Goal: Obtain resource: Download file/media

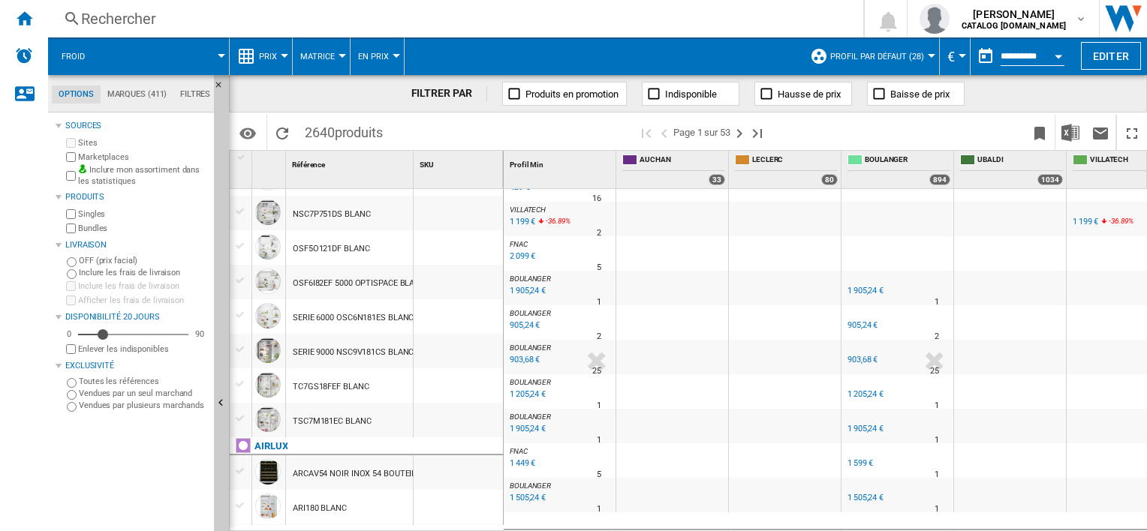
scroll to position [75, 0]
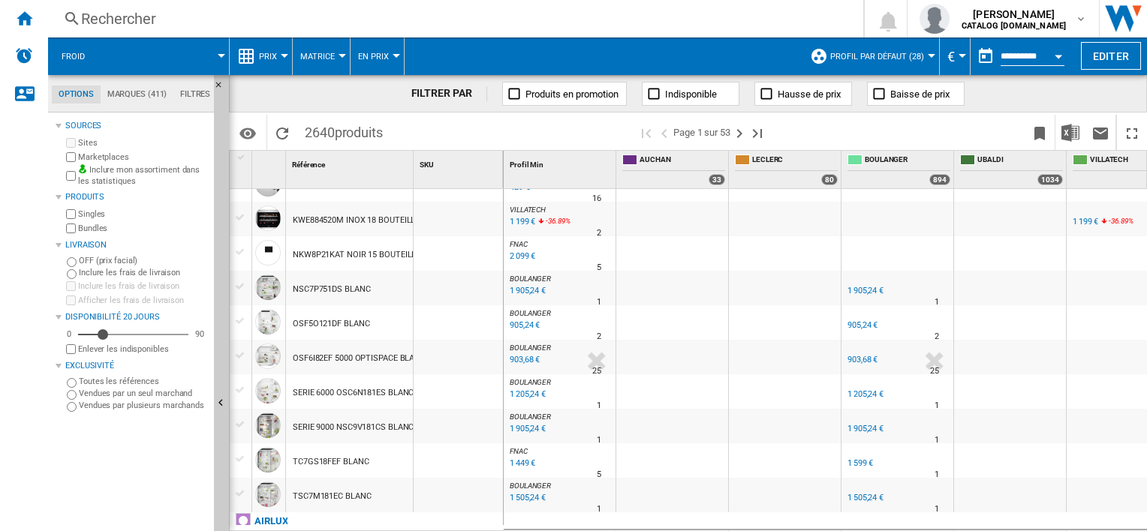
click at [326, 54] on span "Matrice" at bounding box center [317, 57] width 35 height 10
click at [273, 60] on md-backdrop at bounding box center [573, 265] width 1147 height 531
click at [272, 54] on span "Prix" at bounding box center [268, 57] width 18 height 10
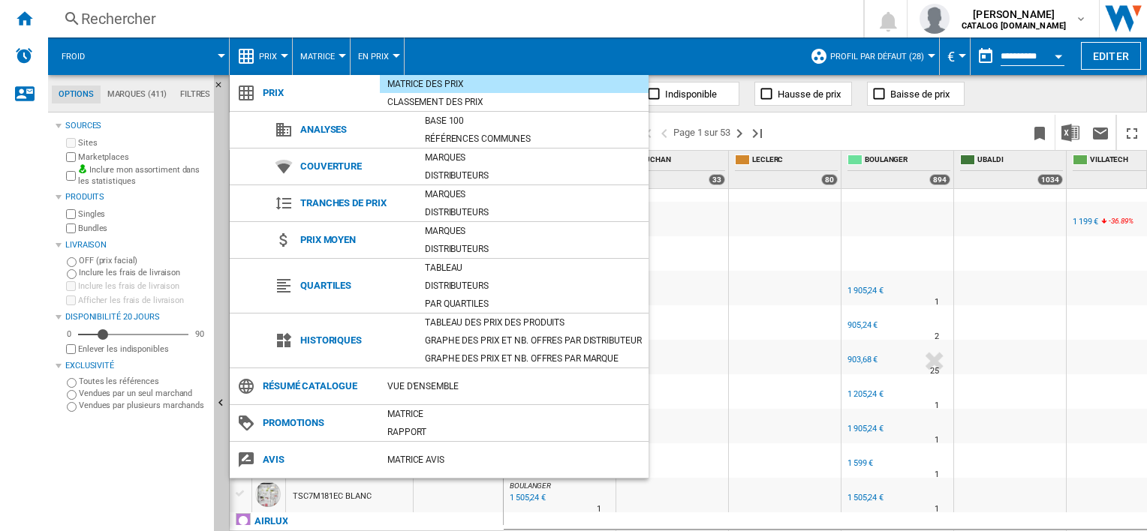
click at [453, 314] on div "Tableau des prix des produits" at bounding box center [532, 323] width 231 height 18
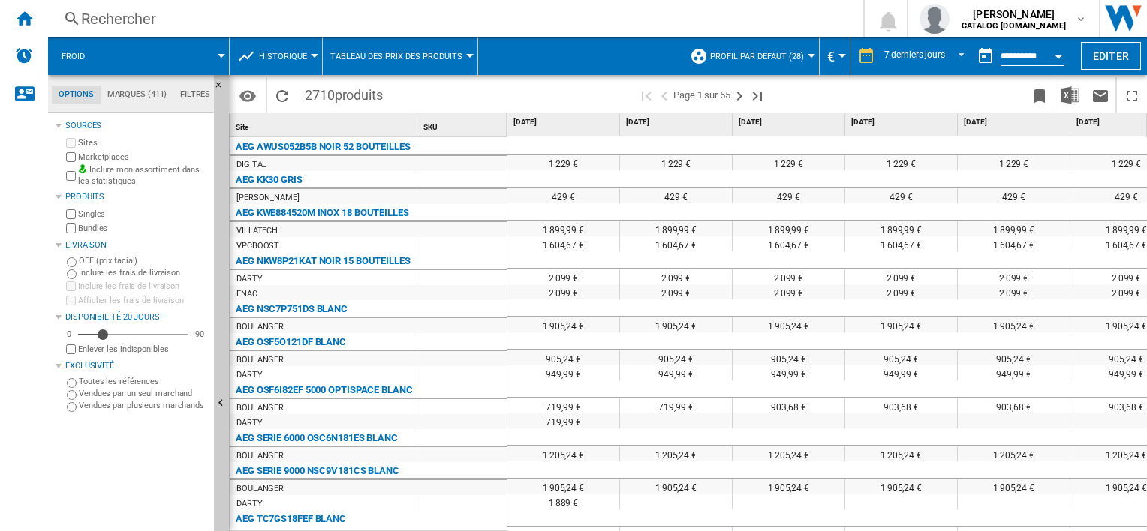
click at [430, 189] on div "[PERSON_NAME]" at bounding box center [369, 189] width 278 height 0
click at [904, 58] on div "7 derniers jours" at bounding box center [914, 56] width 61 height 11
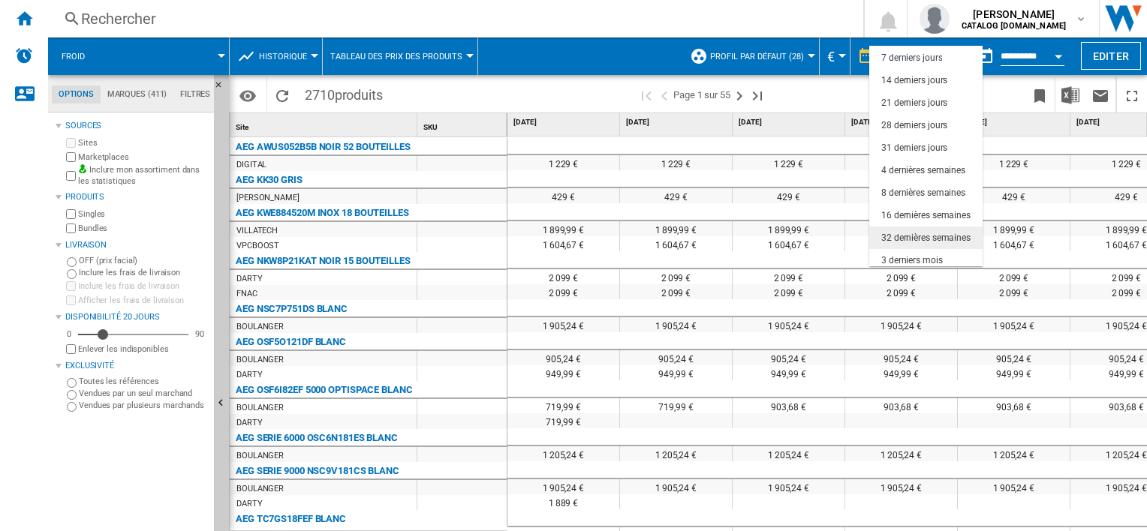
scroll to position [94, 0]
click at [910, 228] on div "12 derniers mois" at bounding box center [914, 233] width 66 height 13
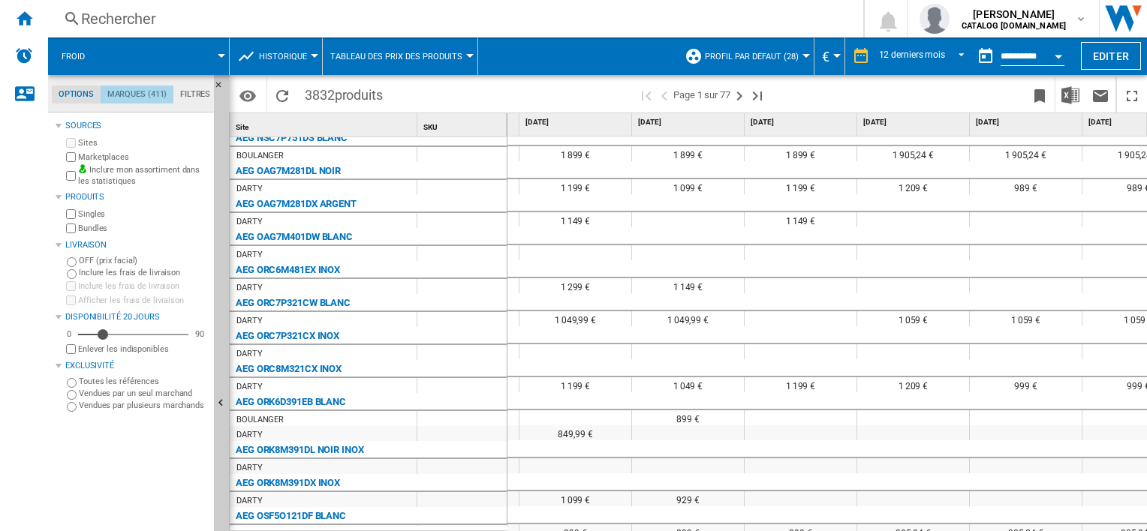
click at [128, 101] on md-tab-item "Marques (411)" at bounding box center [137, 95] width 73 height 18
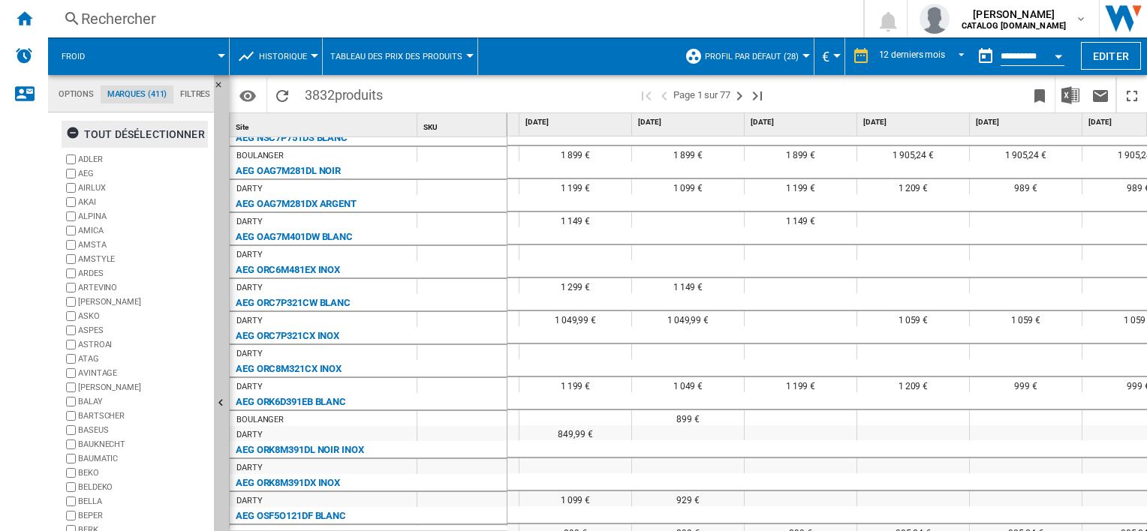
click at [74, 131] on ng-md-icon "button" at bounding box center [75, 135] width 18 height 18
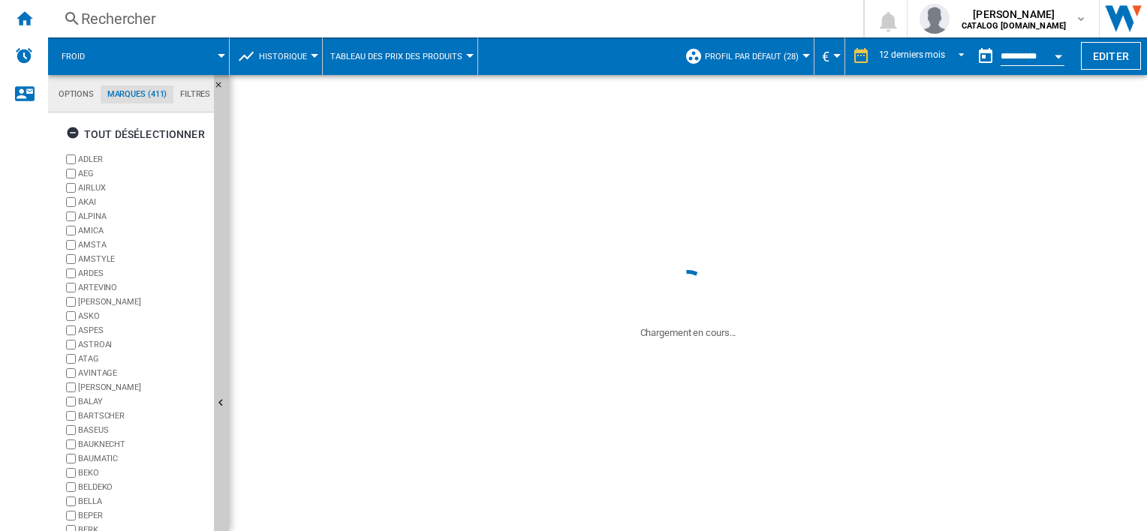
click at [98, 510] on div "+Tout afficher" at bounding box center [135, 515] width 145 height 11
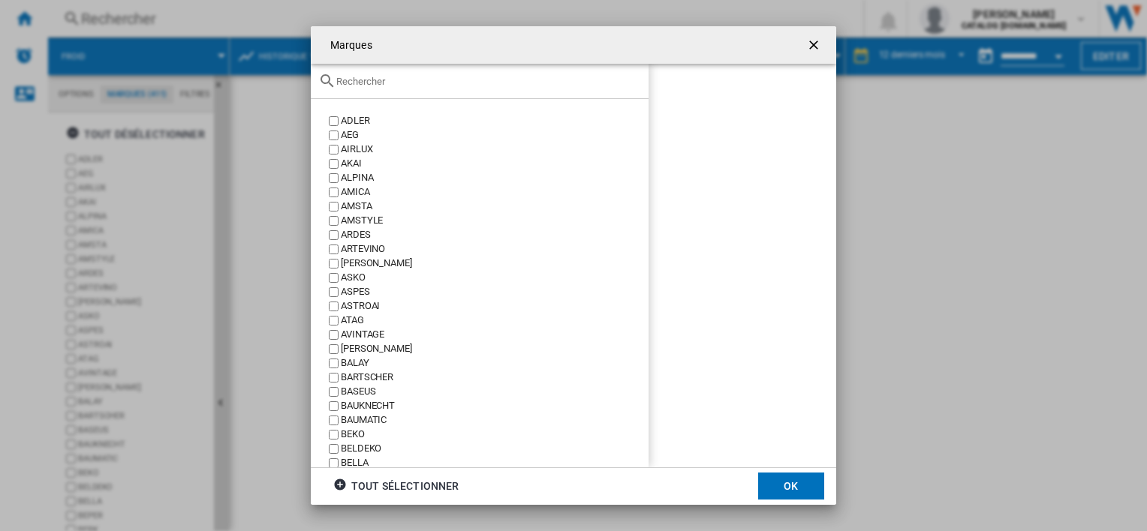
click at [384, 72] on div "Marques ADLER ..." at bounding box center [480, 81] width 338 height 35
click at [380, 74] on div "Marques ADLER ..." at bounding box center [480, 81] width 338 height 35
click at [371, 77] on input "Marques ADLER ..." at bounding box center [488, 81] width 305 height 11
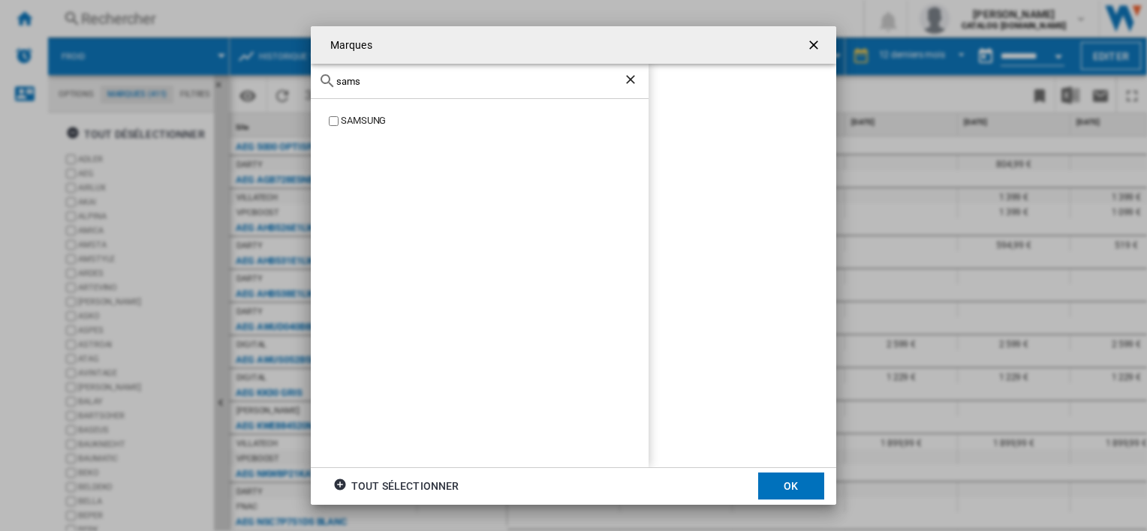
type input "sams"
click at [552, 91] on div "sams" at bounding box center [480, 81] width 338 height 35
drag, startPoint x: 552, startPoint y: 91, endPoint x: 477, endPoint y: 83, distance: 75.4
click at [477, 83] on input "sams" at bounding box center [479, 81] width 287 height 11
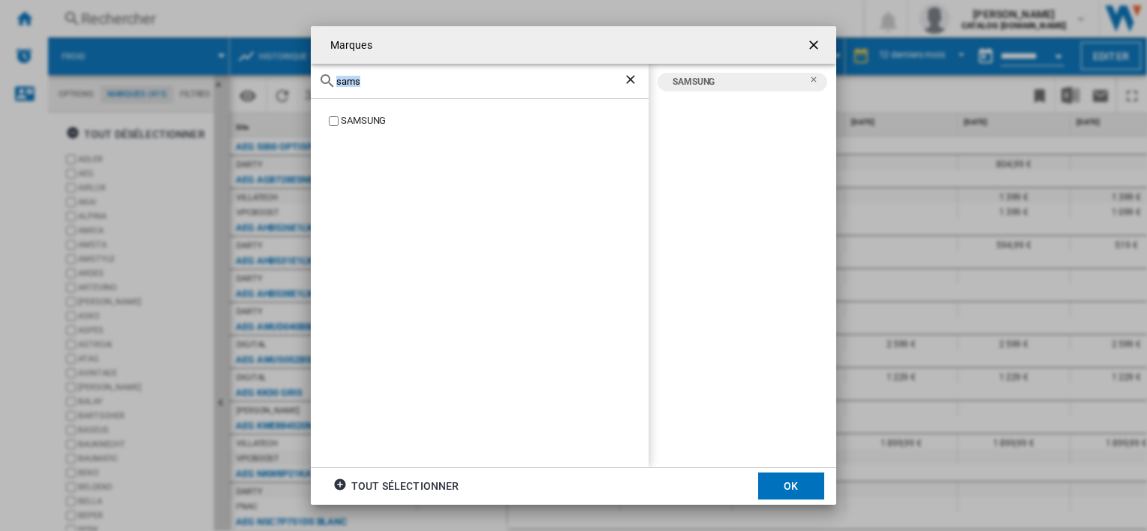
click at [477, 83] on input "sams" at bounding box center [479, 81] width 287 height 11
type input "hise"
click at [339, 120] on label "HISENSE" at bounding box center [487, 121] width 323 height 14
click at [826, 482] on md-dialog-actions "tout sélectionner OK" at bounding box center [573, 487] width 525 height 38
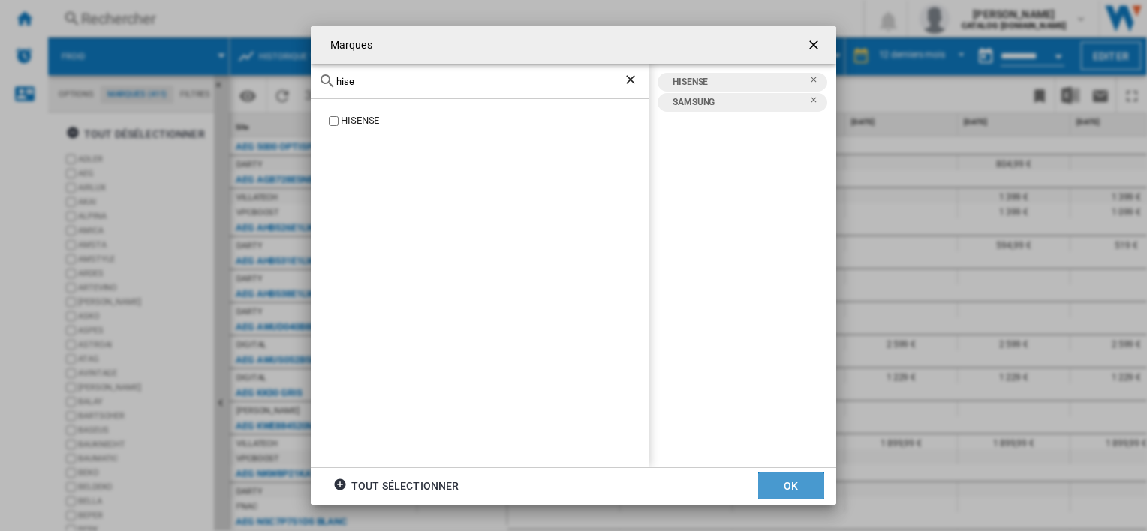
click at [820, 480] on button "OK" at bounding box center [791, 486] width 66 height 27
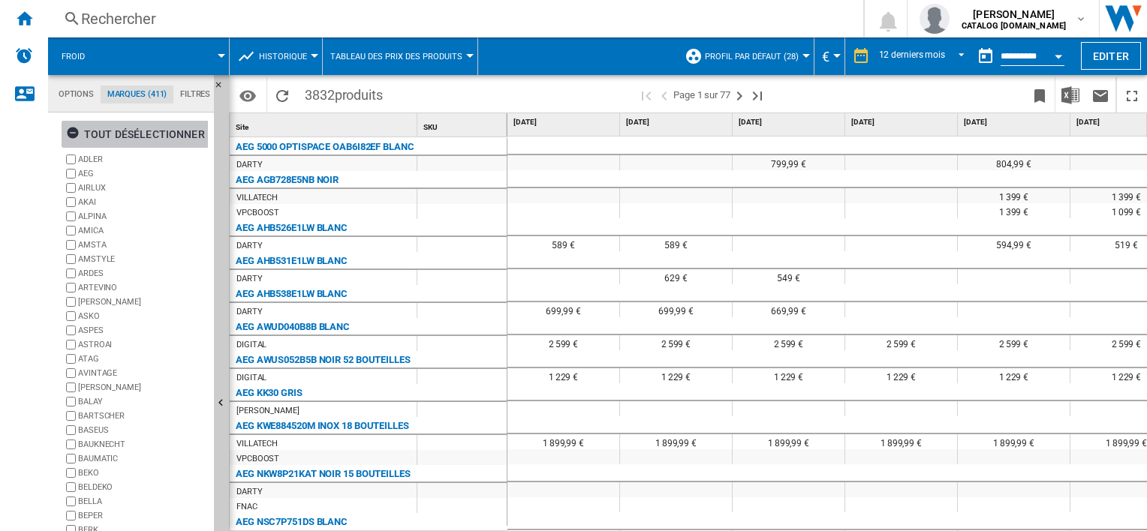
drag, startPoint x: 114, startPoint y: 124, endPoint x: 105, endPoint y: 111, distance: 15.6
click at [106, 114] on md-tab-content "tout désélectionner [PERSON_NAME] AEG AIRLUX AKAI ALPINA AMICA [GEOGRAPHIC_DATA…" at bounding box center [138, 322] width 180 height 419
click at [129, 131] on div "tout désélectionner" at bounding box center [135, 134] width 139 height 27
click at [278, 98] on ng-md-icon "Recharger" at bounding box center [282, 96] width 18 height 18
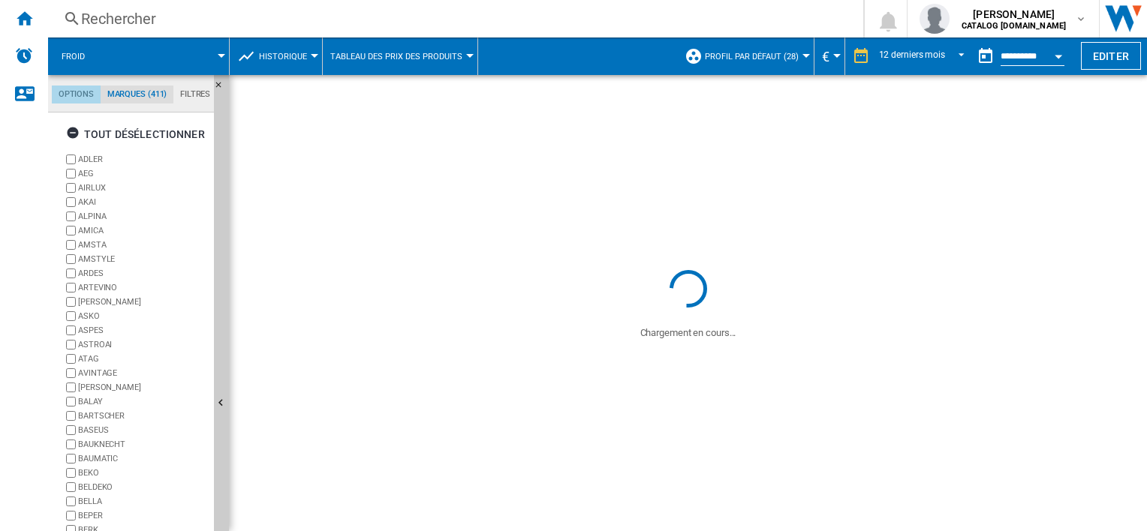
click at [82, 92] on md-tab-item "Options" at bounding box center [76, 95] width 49 height 18
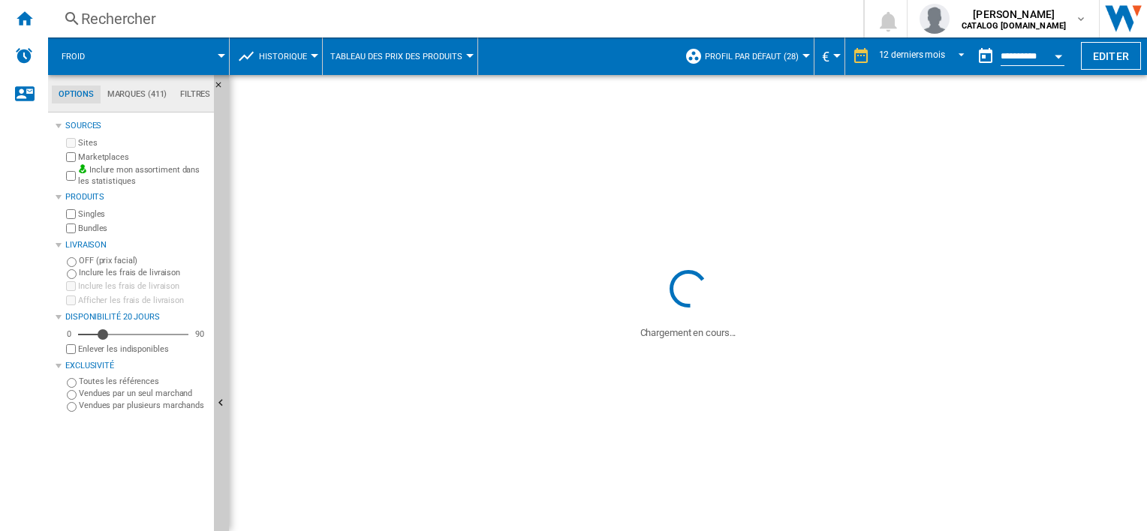
click at [214, 98] on ng-md-icon "Masquer" at bounding box center [223, 89] width 18 height 18
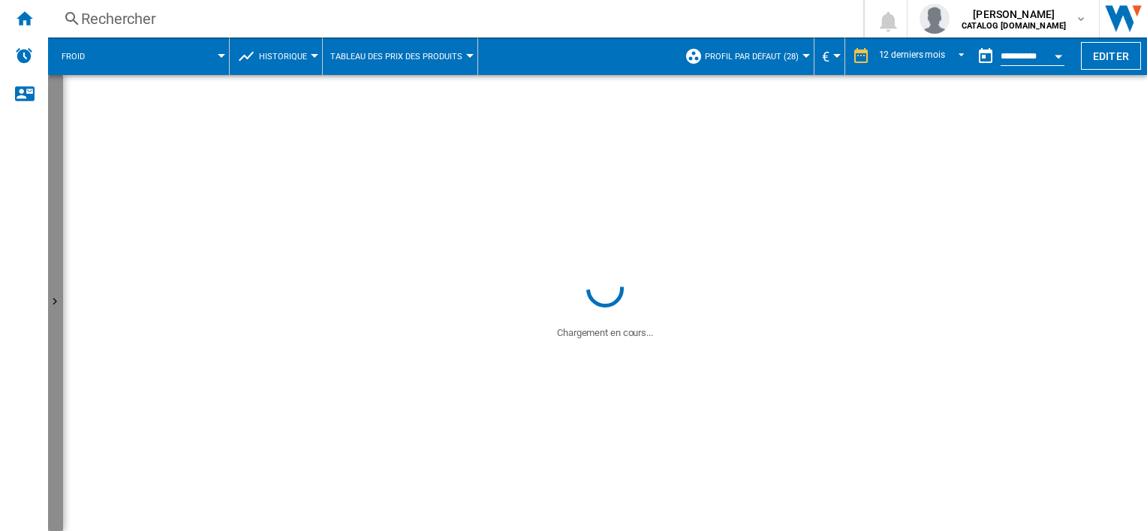
click at [57, 101] on button "Afficher" at bounding box center [55, 303] width 15 height 456
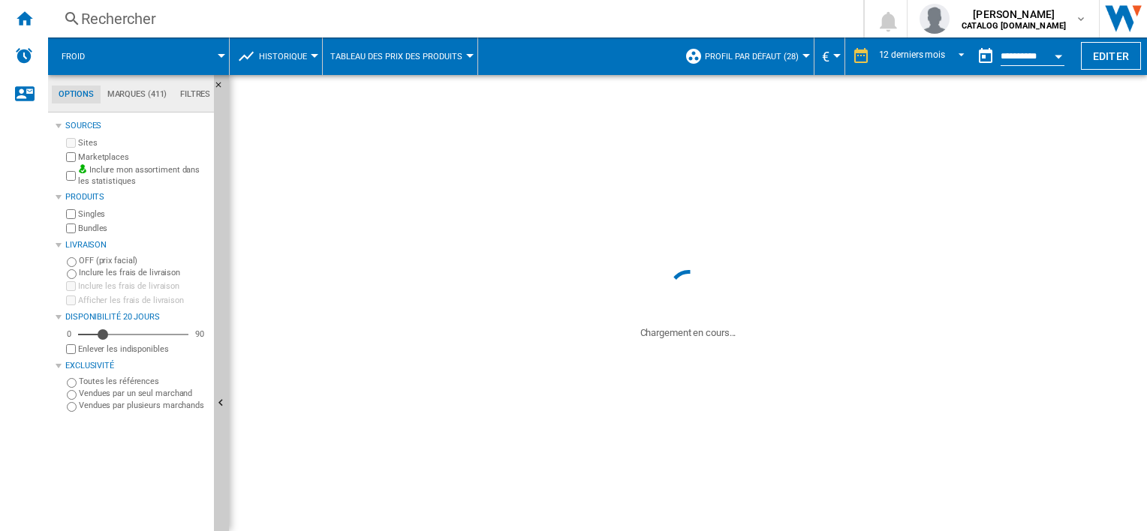
click at [213, 96] on md-tab-item "Filtres" at bounding box center [195, 95] width 44 height 18
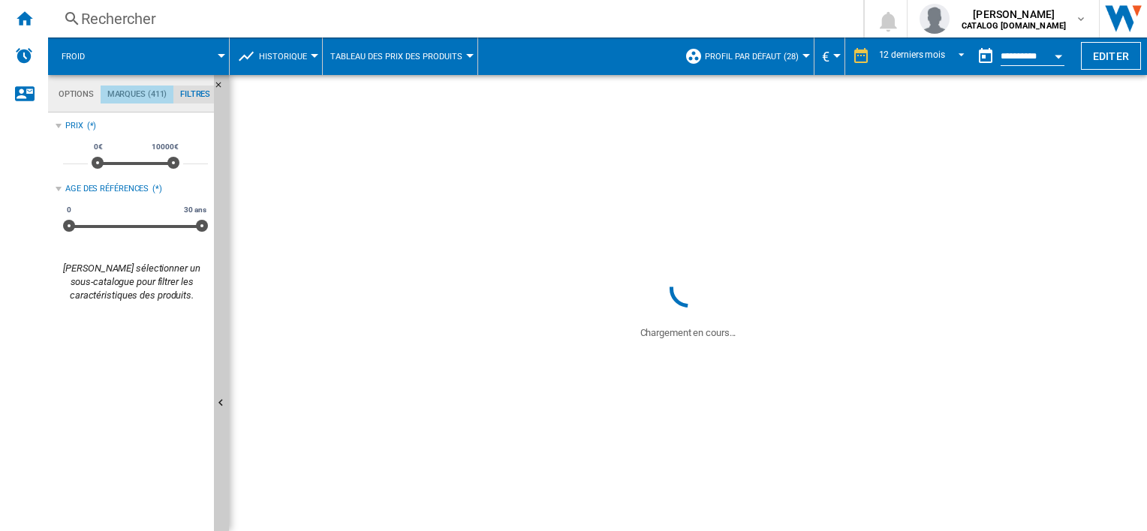
click at [146, 100] on md-tab-item "Marques (411)" at bounding box center [137, 95] width 73 height 18
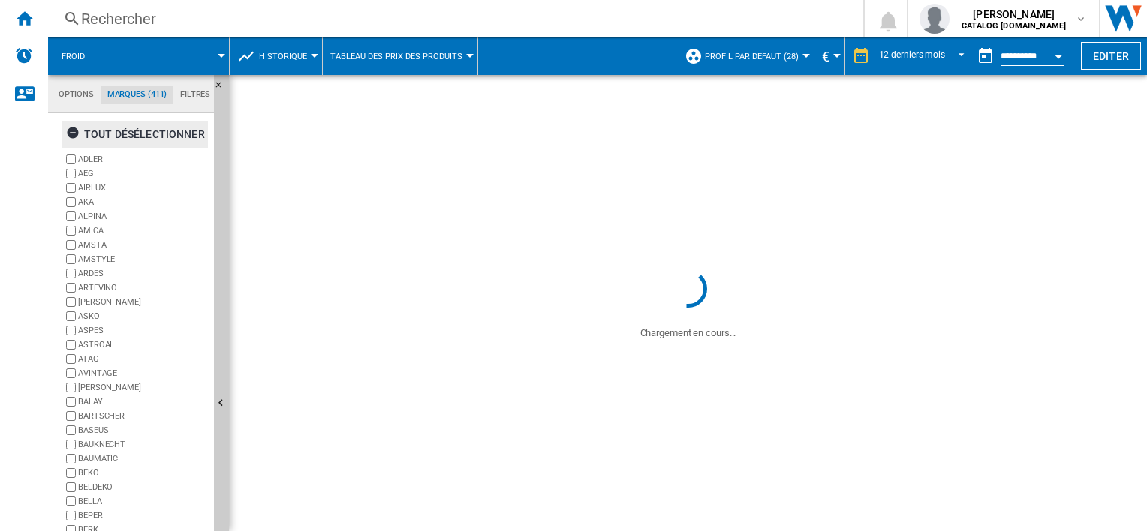
click at [79, 135] on ng-md-icon "button" at bounding box center [75, 135] width 18 height 18
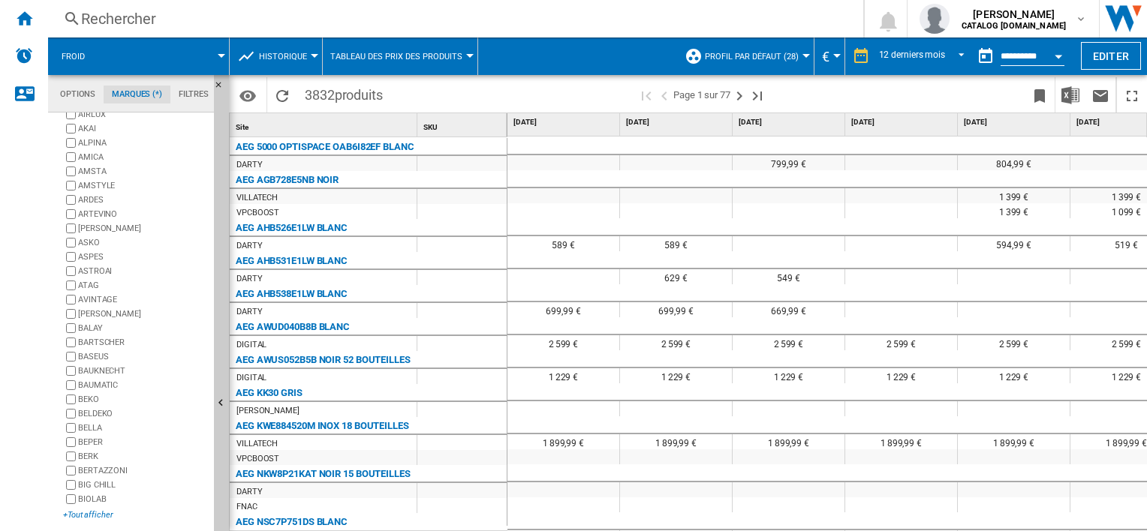
click at [109, 510] on div "+Tout afficher" at bounding box center [135, 515] width 145 height 11
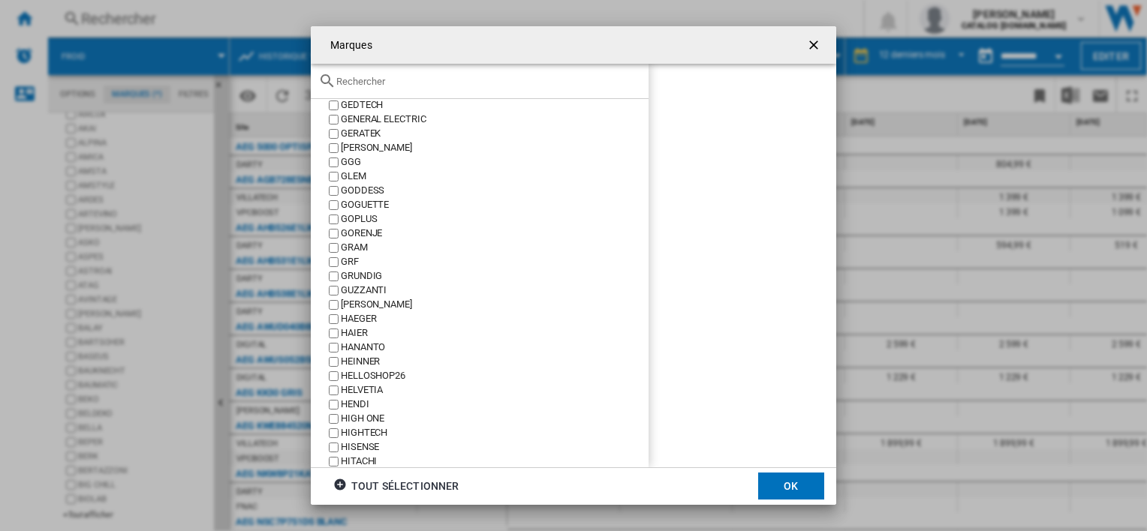
click at [335, 327] on label "HAIER" at bounding box center [487, 334] width 323 height 14
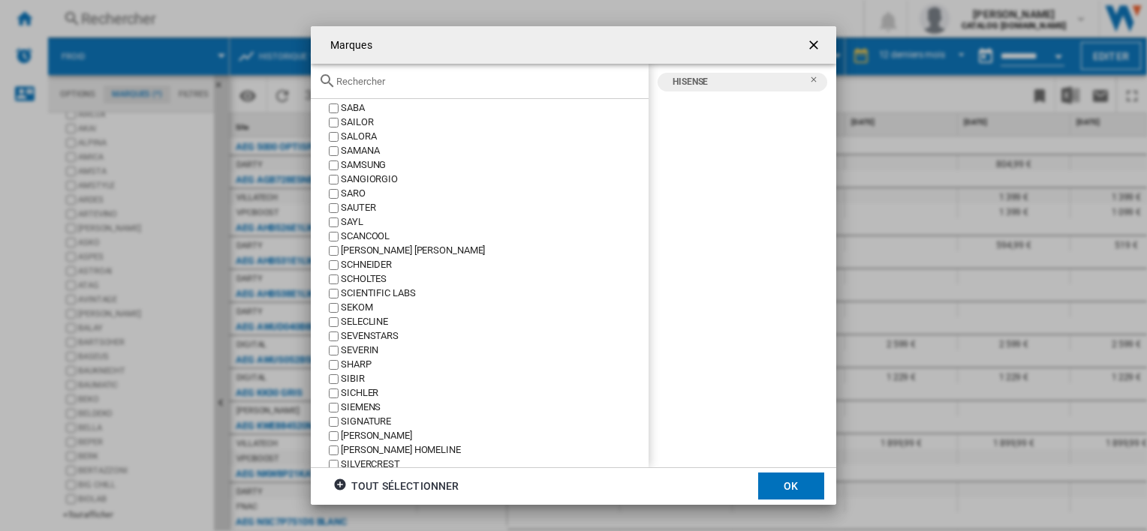
scroll to position [4353, 0]
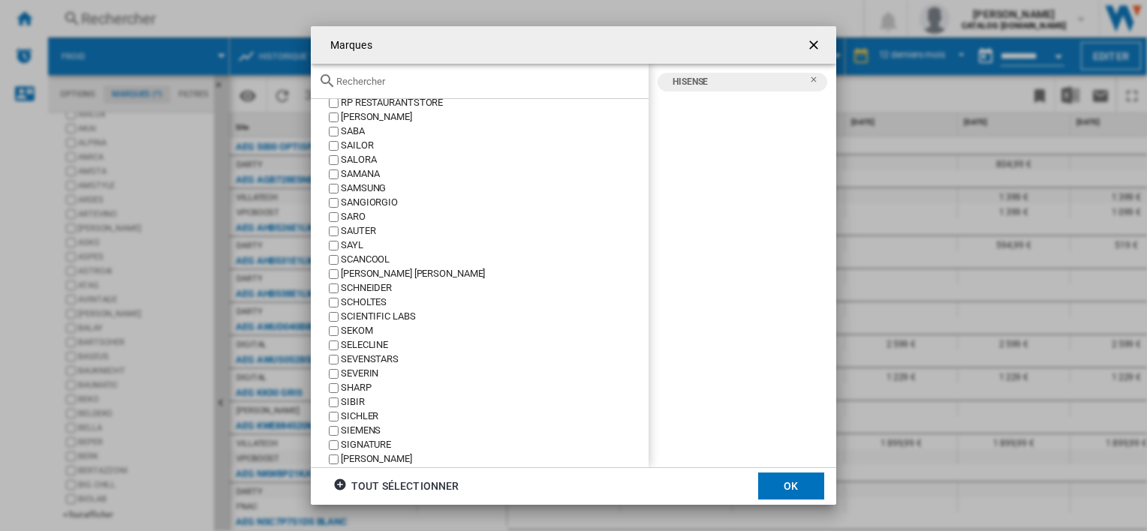
click at [327, 189] on label "SAMSUNG" at bounding box center [487, 189] width 323 height 14
click at [803, 492] on button "OK" at bounding box center [791, 486] width 66 height 27
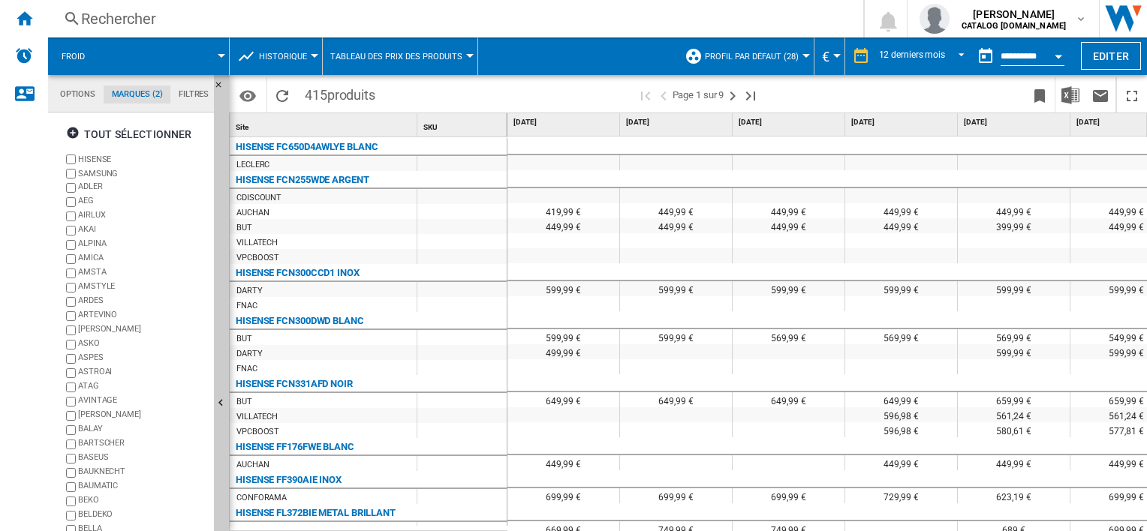
click at [1034, 52] on input "**********" at bounding box center [1033, 59] width 64 height 14
click at [1052, 55] on button "Open calendar" at bounding box center [1058, 54] width 27 height 27
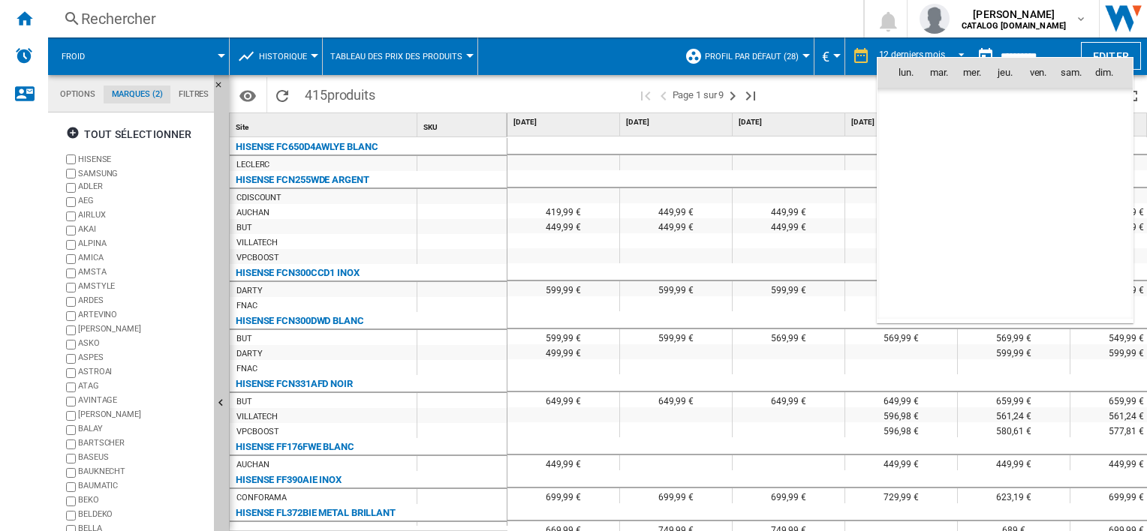
scroll to position [7161, 0]
click at [1052, 55] on div at bounding box center [573, 265] width 1147 height 531
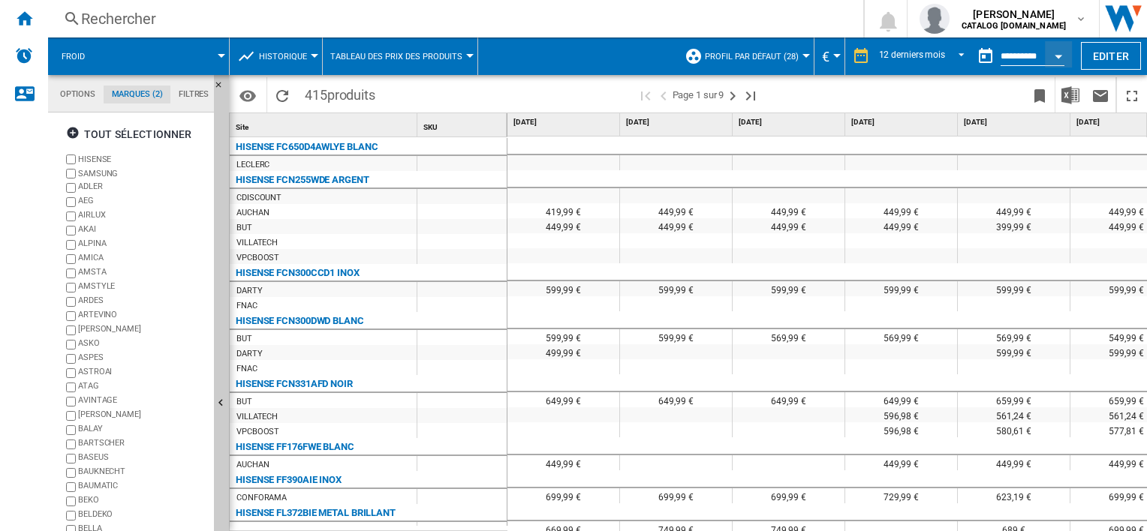
click at [104, 159] on label "HISENSE" at bounding box center [143, 159] width 130 height 11
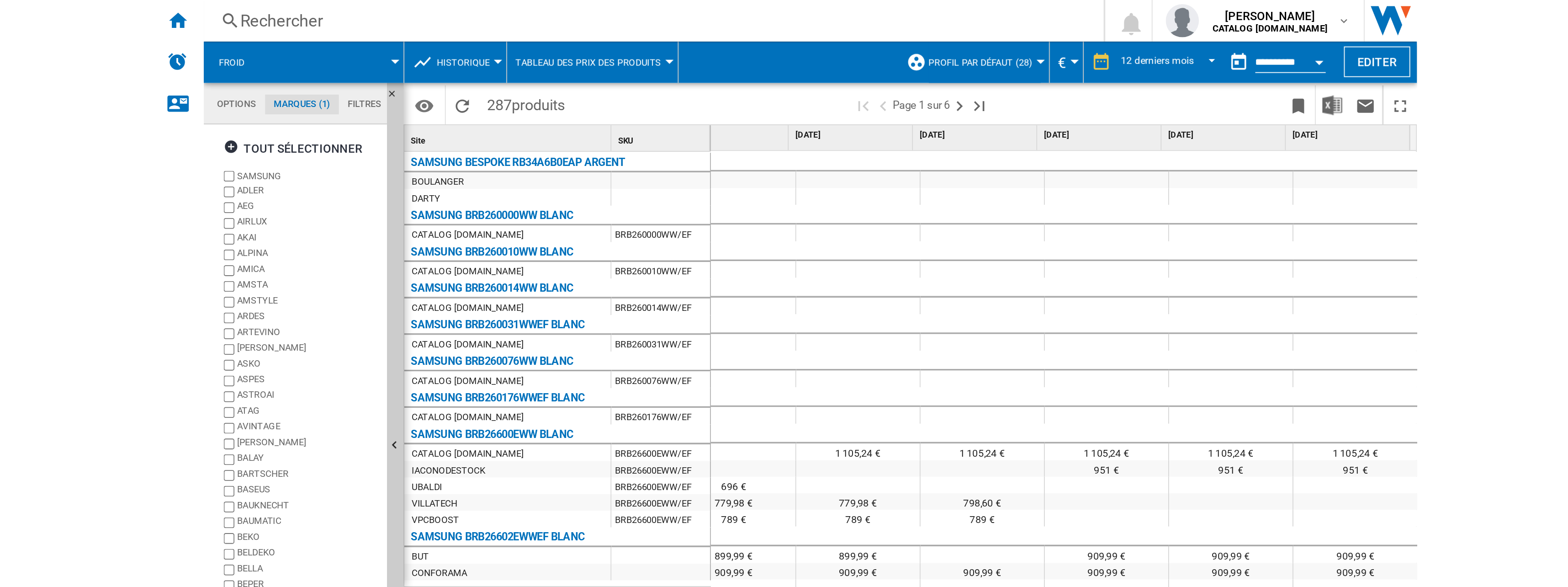
scroll to position [0, 505]
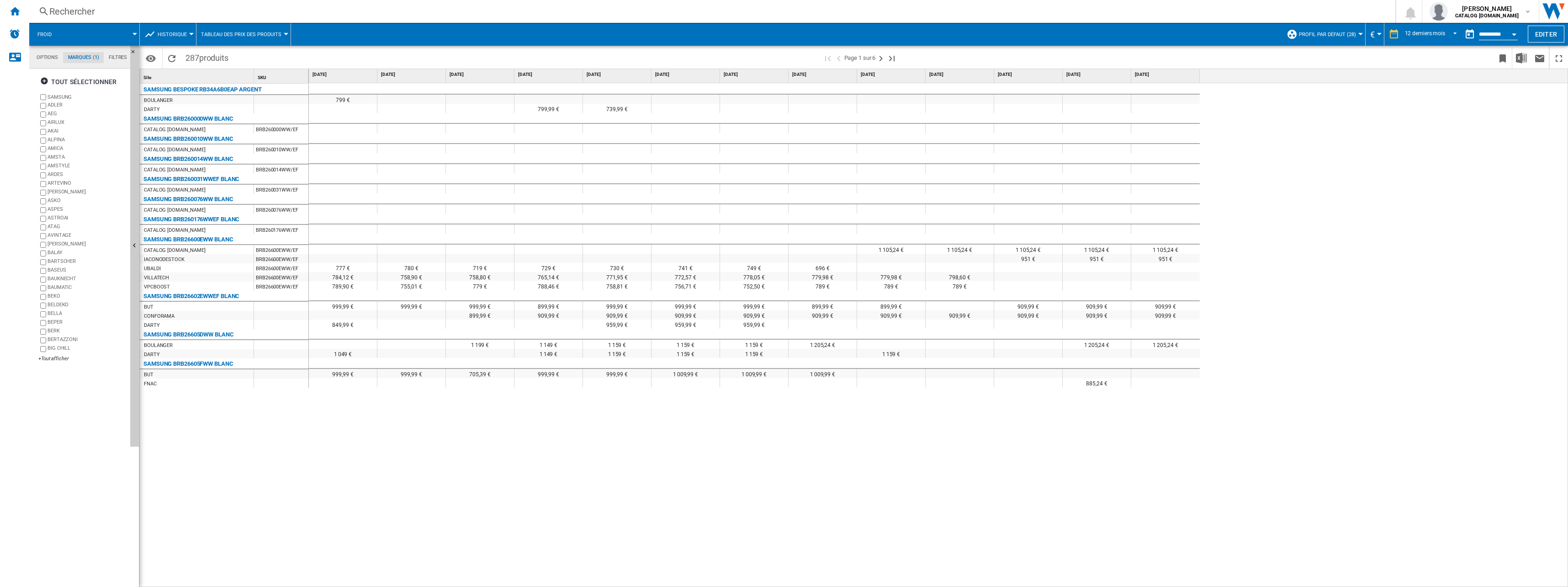
drag, startPoint x: 195, startPoint y: 250, endPoint x: 183, endPoint y: 261, distance: 16.3
drag, startPoint x: 172, startPoint y: 272, endPoint x: 167, endPoint y: 270, distance: 5.4
click at [53, 51] on md-tabs-canvas "Options Marques (1) Filtres Options Marques (1) Filtres" at bounding box center [84, 57] width 110 height 23
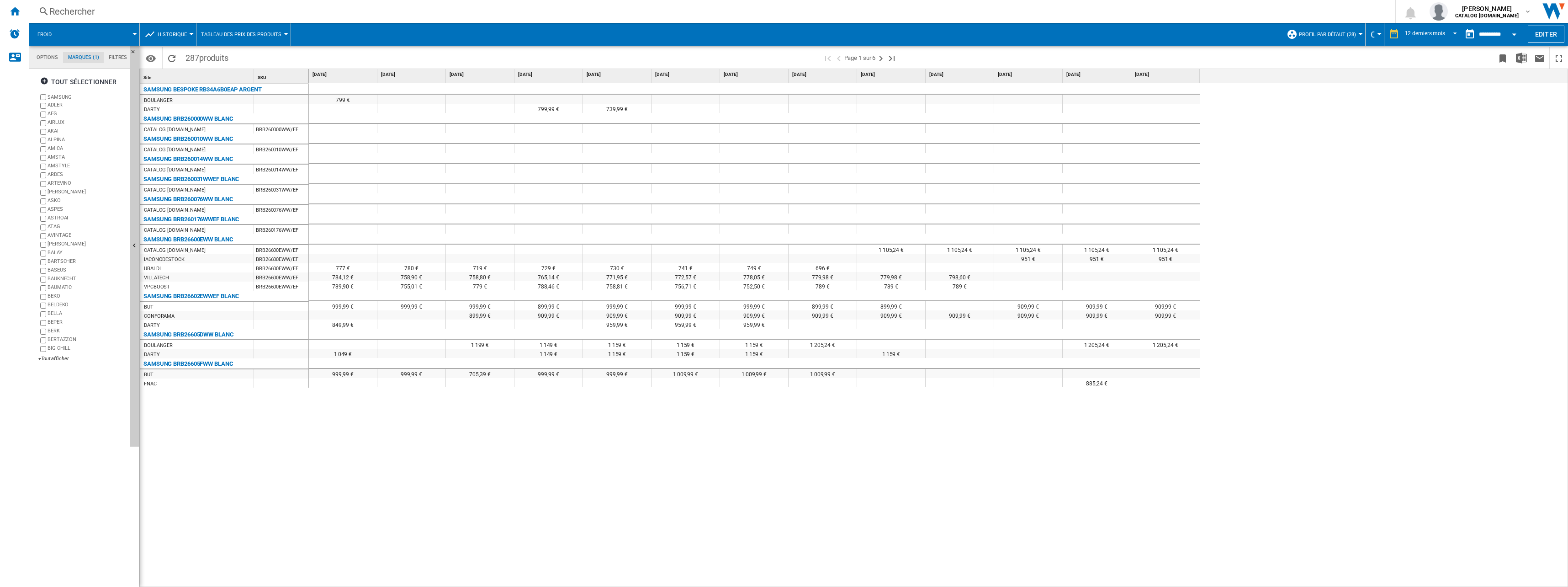
click at [52, 55] on md-tab-item "Options" at bounding box center [47, 58] width 32 height 11
click at [65, 40] on span at bounding box center [100, 35] width 71 height 23
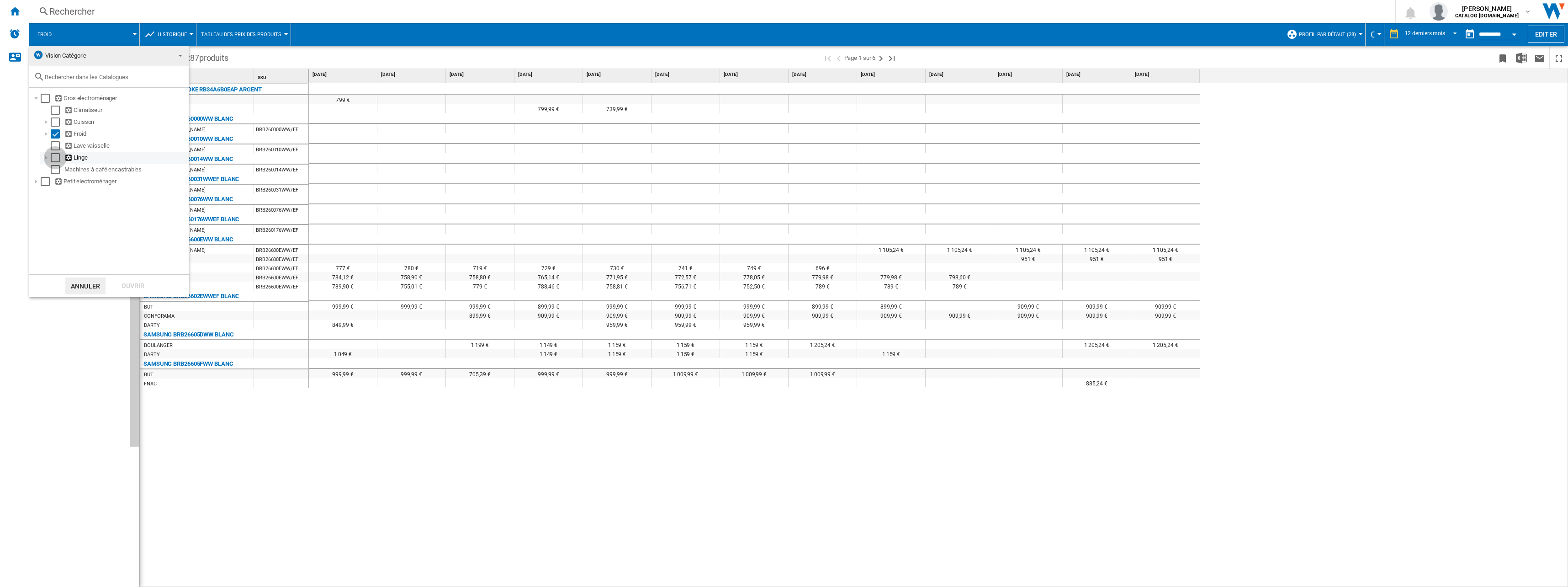
click at [58, 158] on div "Select" at bounding box center [55, 157] width 9 height 9
click at [58, 138] on div "Select" at bounding box center [55, 133] width 9 height 9
click at [136, 285] on div "Ouvrir" at bounding box center [133, 286] width 40 height 17
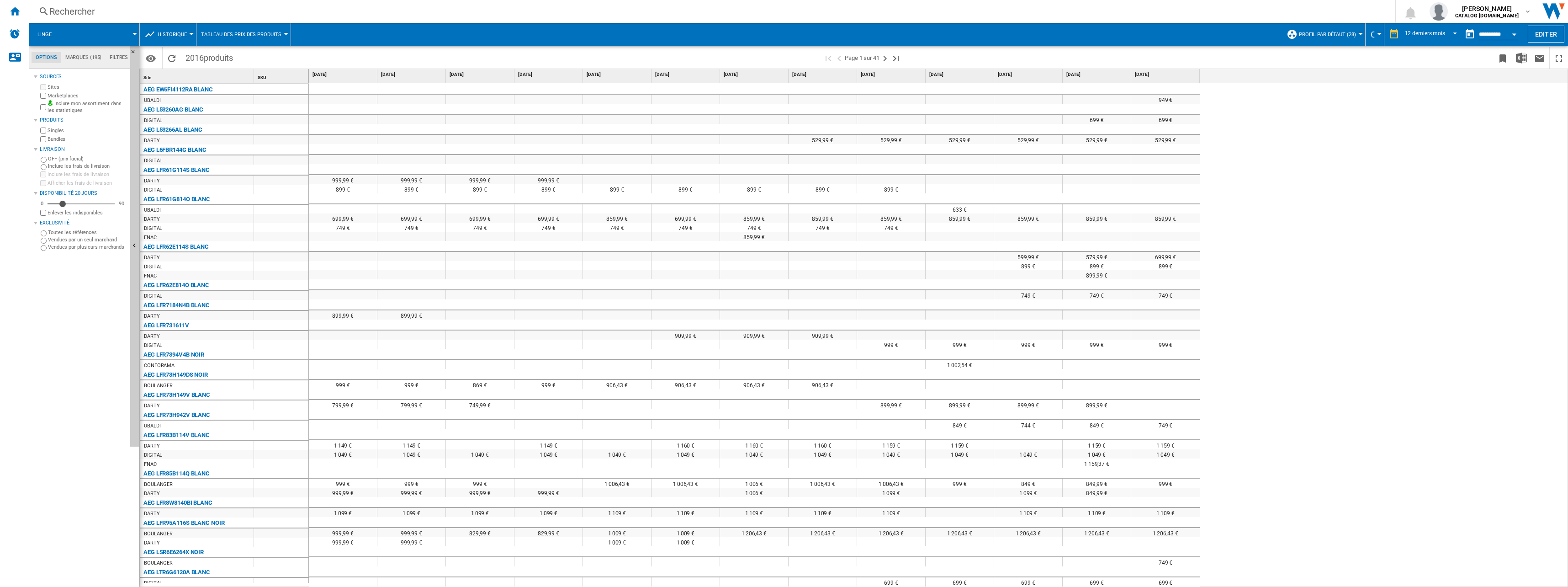
click at [698, 189] on div "899 €" at bounding box center [823, 188] width 68 height 9
drag, startPoint x: 880, startPoint y: 188, endPoint x: 889, endPoint y: 186, distance: 9.2
click at [698, 188] on div "899 €" at bounding box center [891, 188] width 68 height 9
click at [698, 63] on button "Page suivante" at bounding box center [885, 57] width 11 height 21
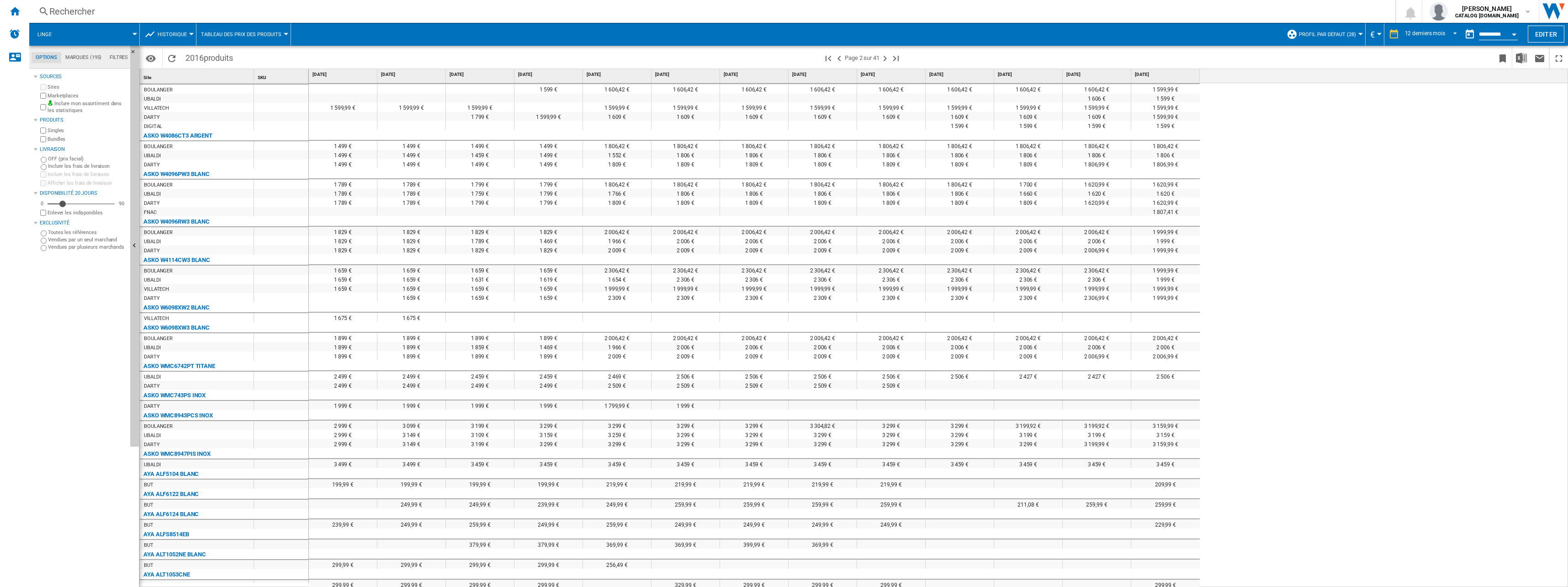
scroll to position [1092, 0]
click at [698, 36] on span "Profil par défaut (28)" at bounding box center [1328, 35] width 57 height 6
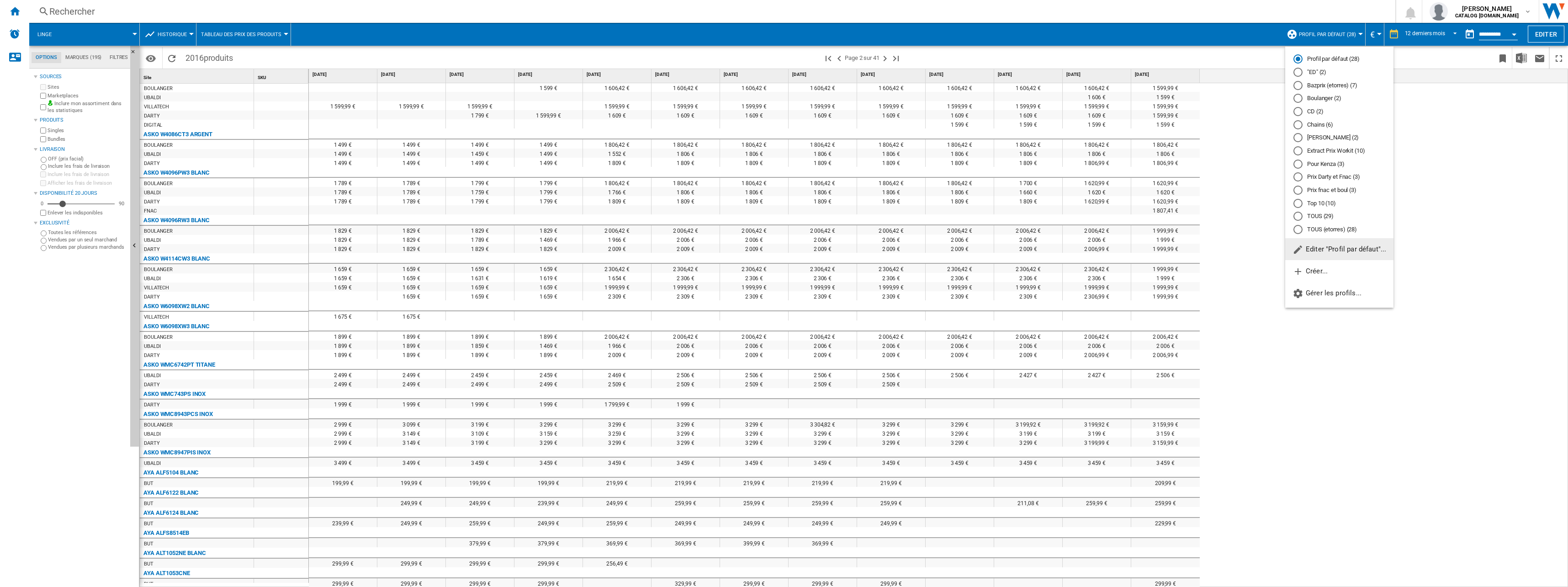
click at [698, 149] on md-backdrop at bounding box center [784, 294] width 1568 height 587
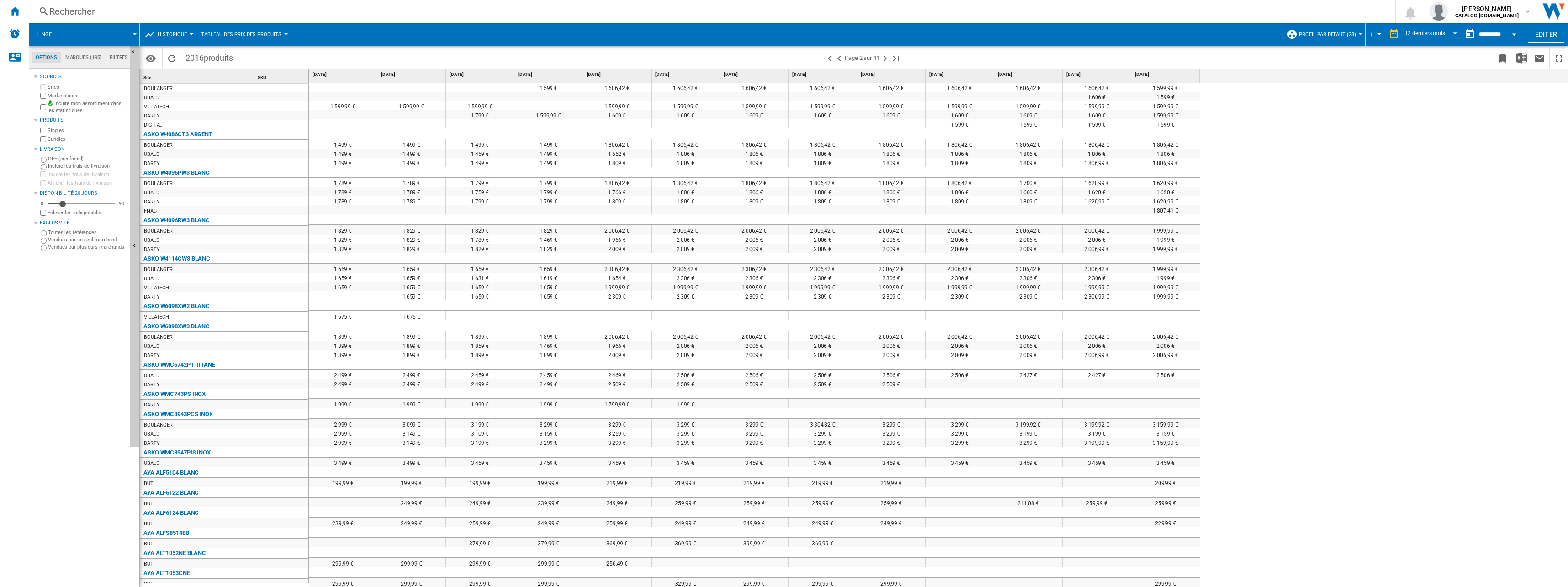
click at [698, 38] on span "€" at bounding box center [1373, 35] width 5 height 10
click at [698, 164] on div "dirham marocain" at bounding box center [1412, 163] width 128 height 9
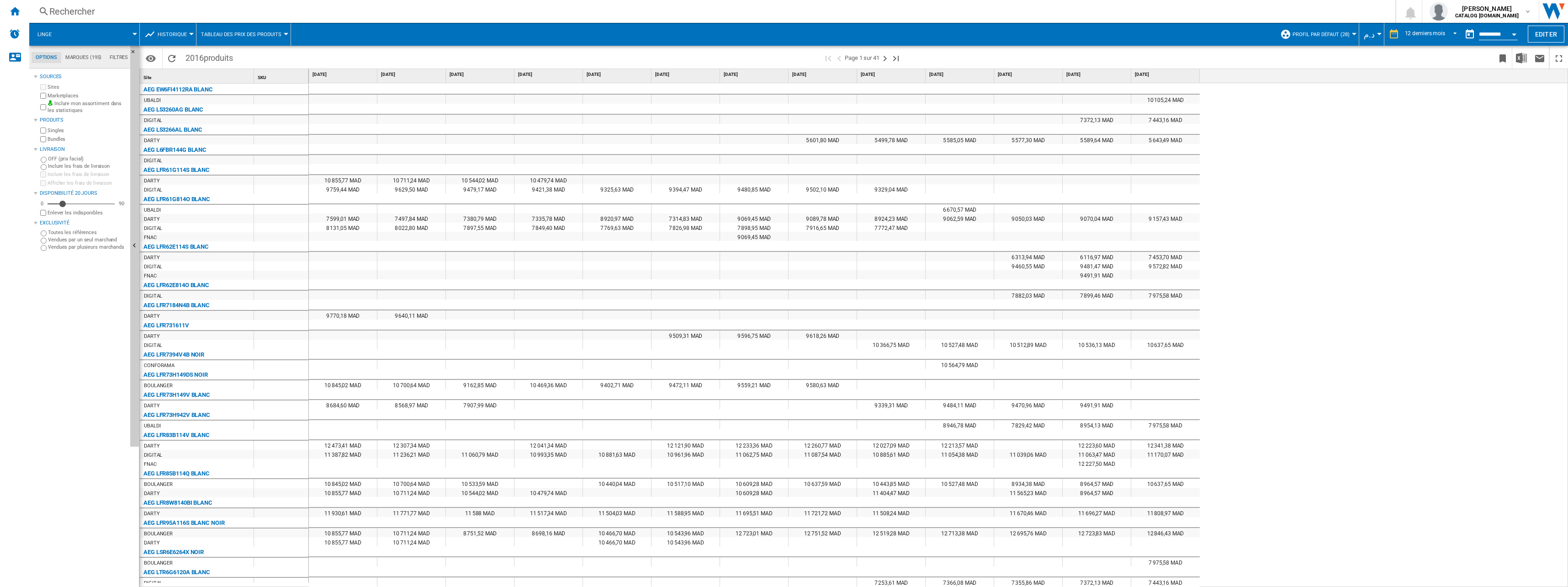
click at [698, 35] on button "د.م" at bounding box center [1371, 35] width 16 height 23
click at [698, 178] on div "euro" at bounding box center [1409, 178] width 128 height 9
drag, startPoint x: 216, startPoint y: 434, endPoint x: 152, endPoint y: 429, distance: 64.2
click at [152, 323] on div "AEG LFR83B114V BLANC" at bounding box center [226, 434] width 169 height 9
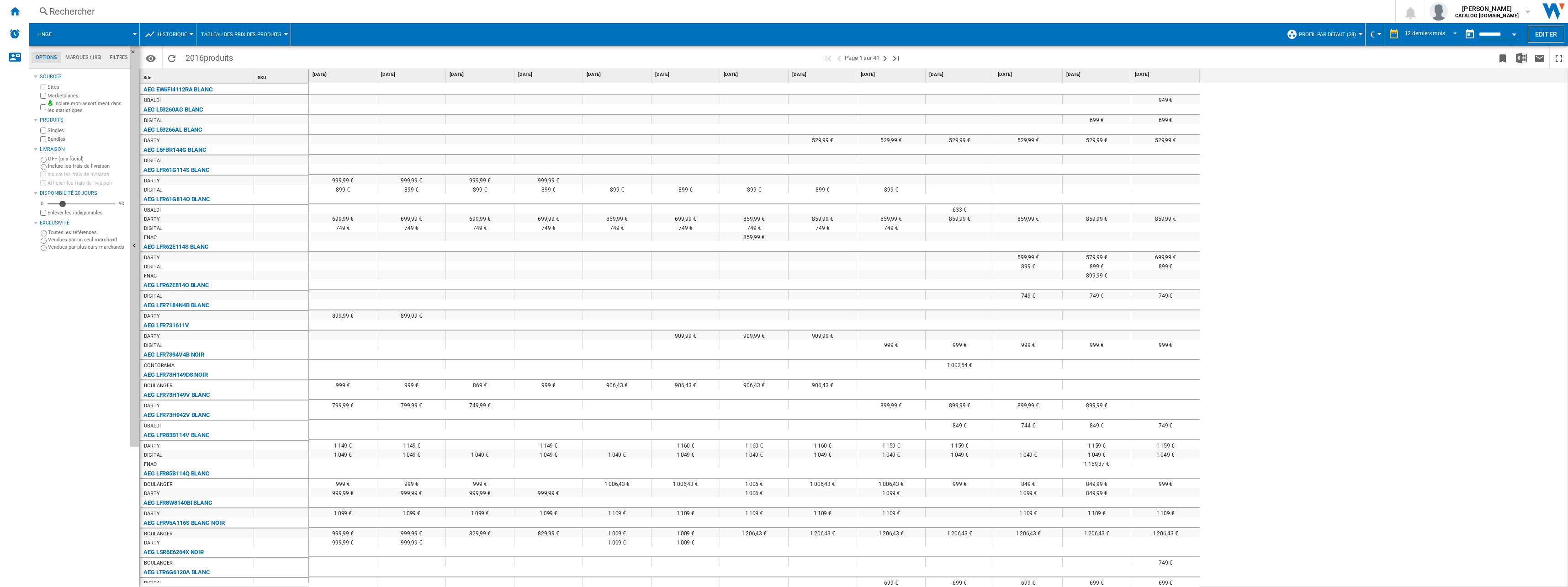
click at [152, 323] on div "AEG LFR83B114V BLANC" at bounding box center [177, 435] width 66 height 11
drag, startPoint x: 152, startPoint y: 432, endPoint x: 209, endPoint y: 317, distance: 128.4
click at [153, 323] on div "AEG LFR83B114V BLANC" at bounding box center [177, 435] width 66 height 11
click at [173, 310] on div "AEG LFR7184N4B BLANC" at bounding box center [197, 305] width 114 height 11
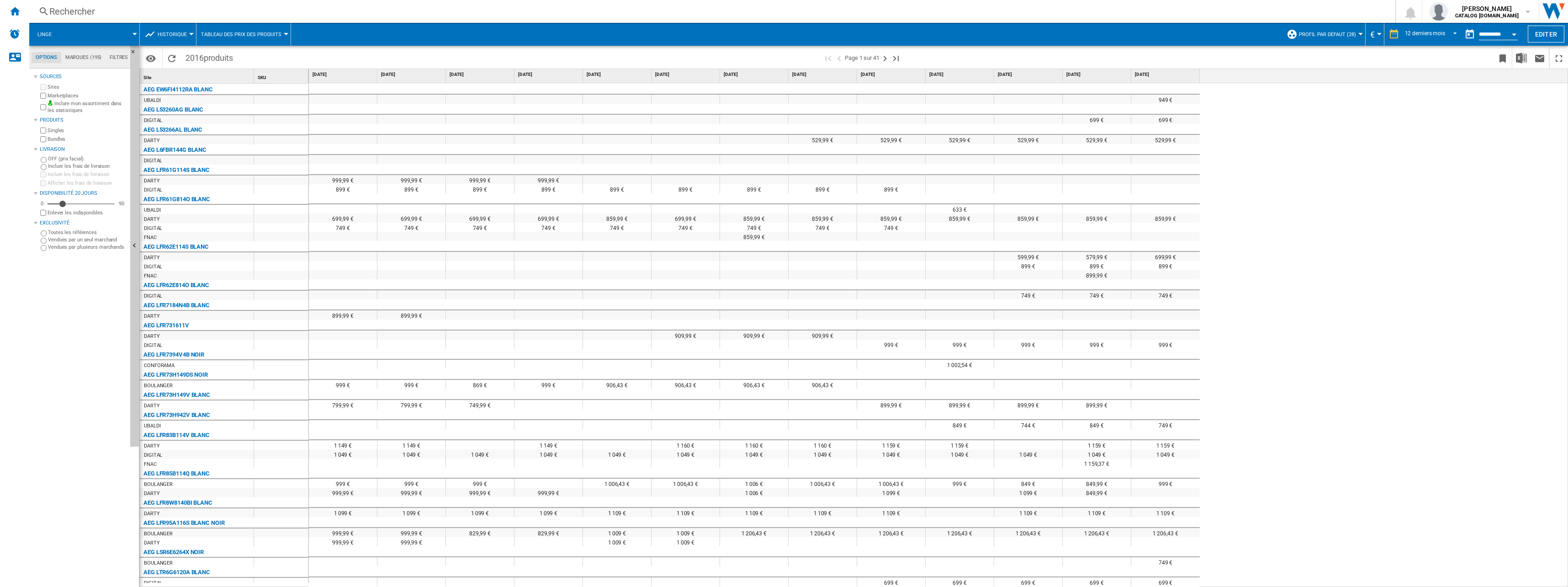
click at [181, 323] on div "AEG LFR731611V" at bounding box center [166, 325] width 46 height 11
click at [252, 323] on div "AEG LFR73H149DS NOIR" at bounding box center [226, 373] width 169 height 9
click at [178, 42] on button "Historique" at bounding box center [175, 35] width 34 height 23
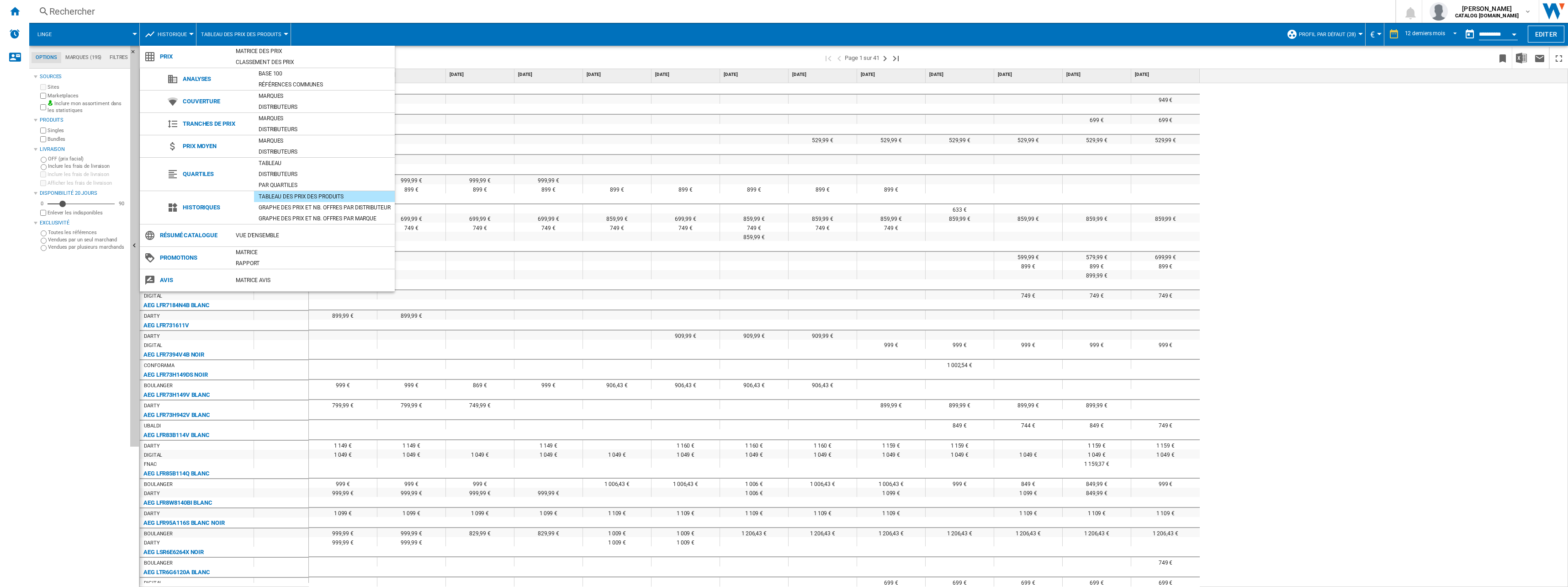
click at [177, 38] on md-backdrop at bounding box center [784, 294] width 1568 height 587
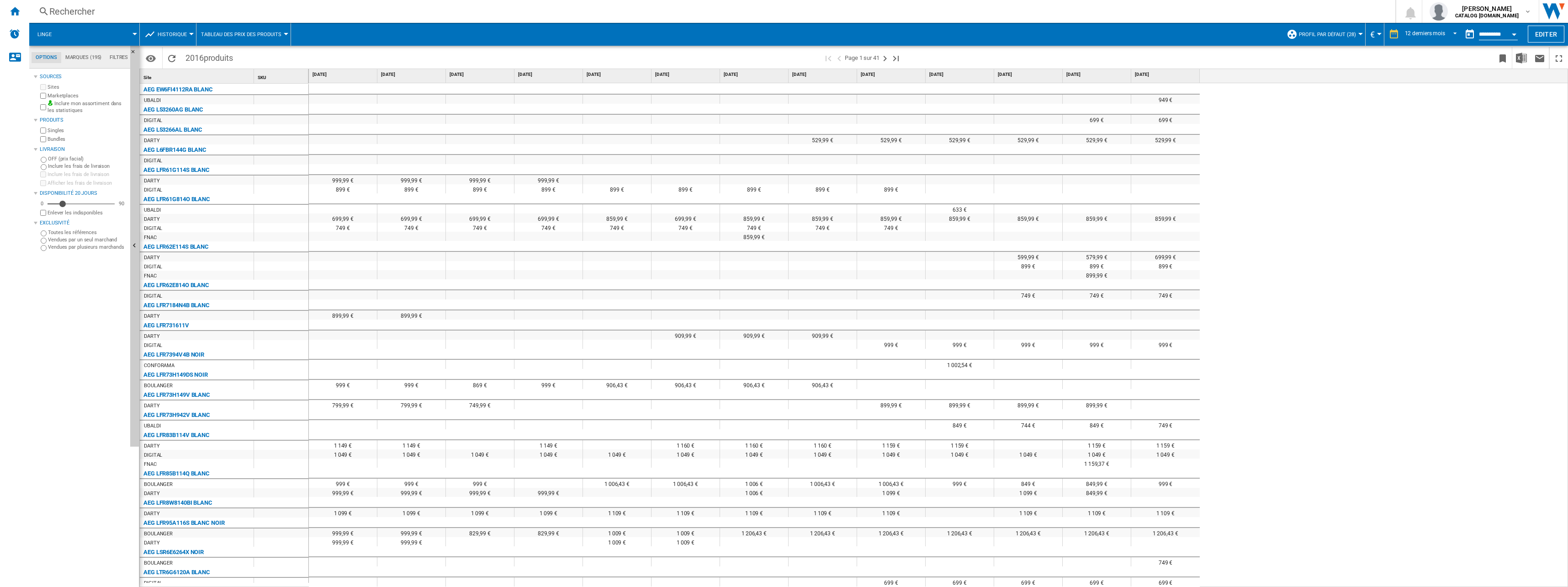
click at [88, 64] on md-tabs-canvas "Options Marques (195) Filtres Options Marques (195) Filtres" at bounding box center [84, 57] width 110 height 23
click at [86, 58] on md-tab-item "Marques (195)" at bounding box center [83, 58] width 44 height 11
click at [76, 82] on div "tout désélectionner" at bounding box center [82, 82] width 85 height 16
click at [87, 323] on div "tout sélectionner [PERSON_NAME] AEG ALTUS AMICA [GEOGRAPHIC_DATA] [GEOGRAPHIC_D…" at bounding box center [80, 328] width 93 height 516
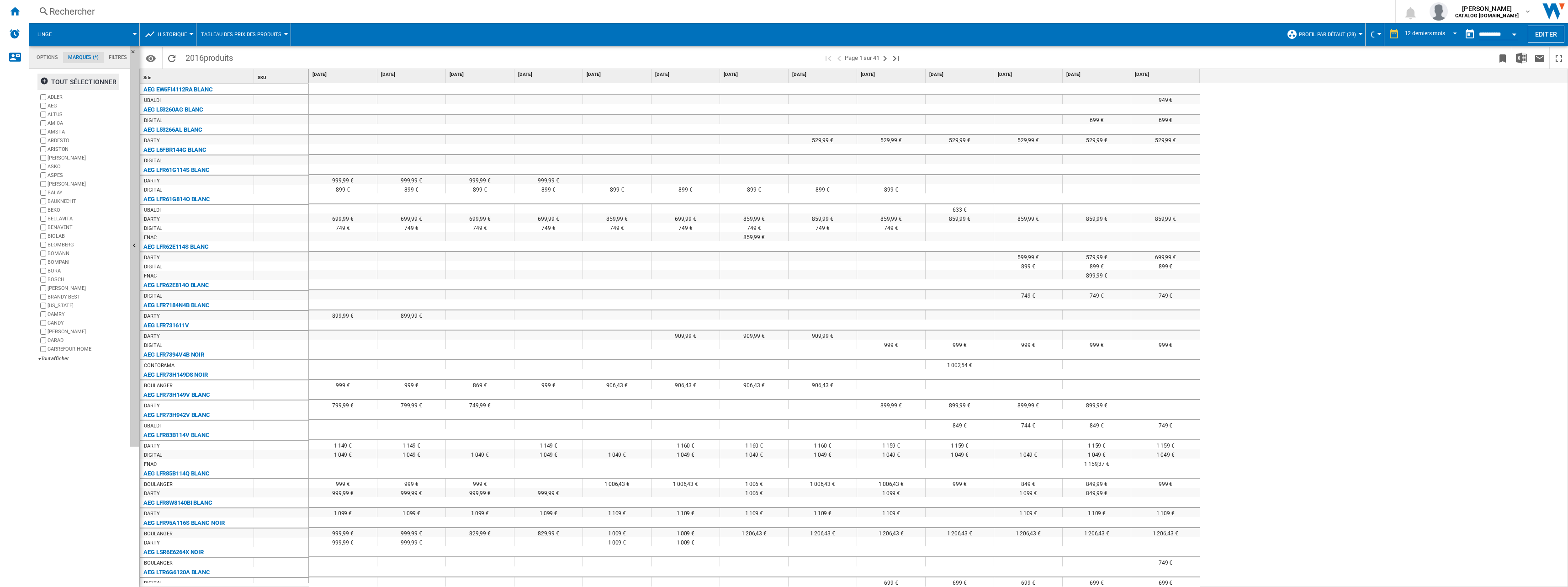
click at [68, 65] on md-tabs-canvas "Options Marques (*) Filtres Options Marques (*) Filtres" at bounding box center [84, 57] width 110 height 23
click at [77, 56] on md-tab-item "Marques (*)" at bounding box center [83, 58] width 41 height 11
click at [131, 50] on ng-md-icon "Masquer" at bounding box center [136, 54] width 11 height 11
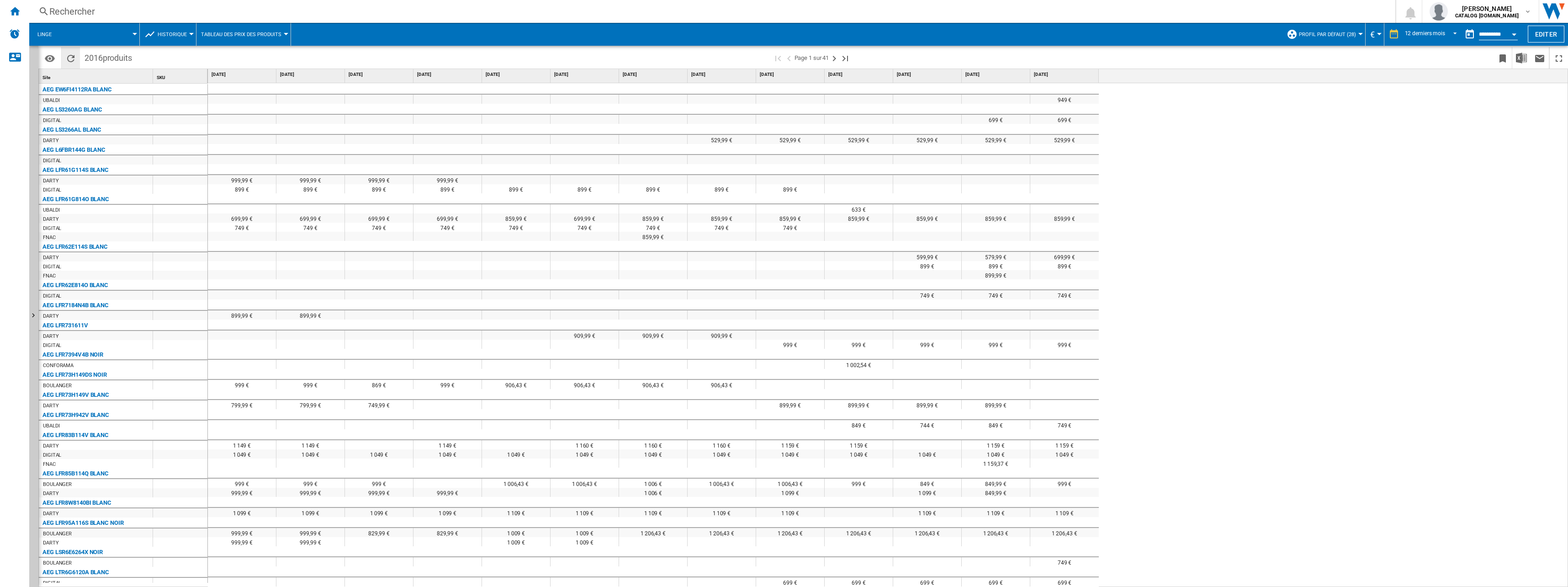
click at [74, 60] on ng-md-icon "Recharger" at bounding box center [71, 58] width 11 height 11
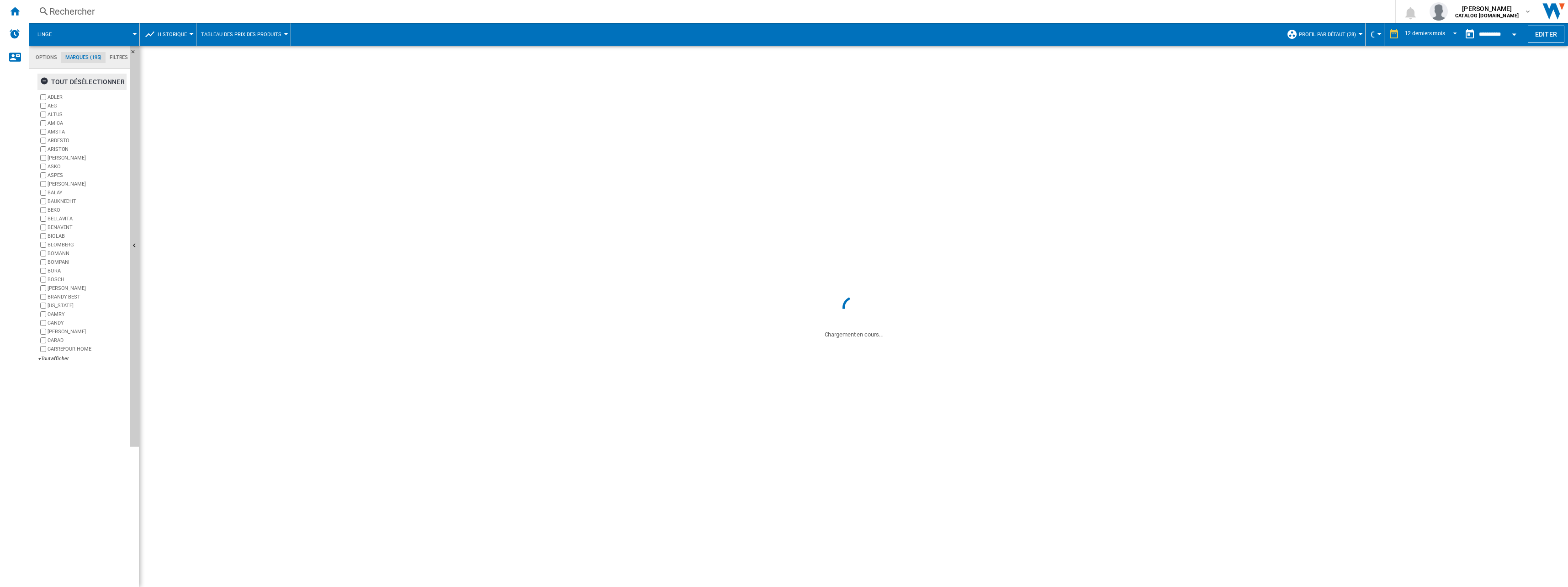
click at [80, 83] on div "tout désélectionner" at bounding box center [82, 82] width 85 height 16
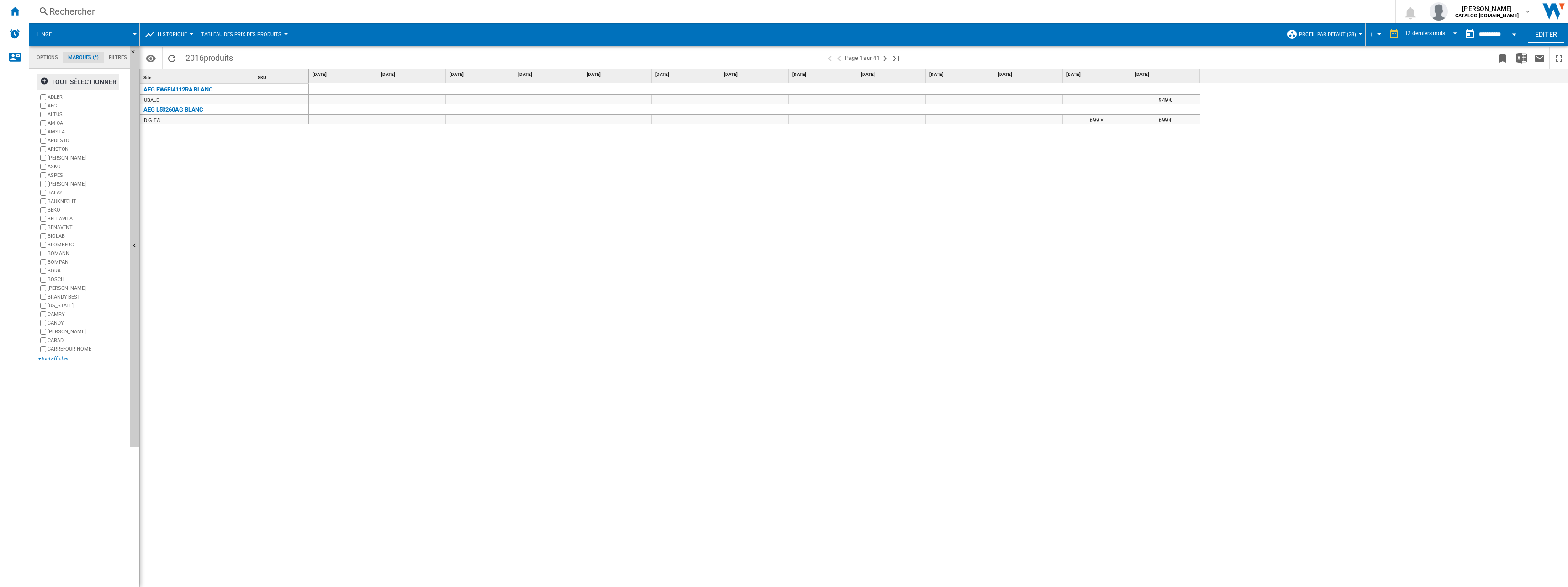
click at [67, 323] on div "+Tout afficher" at bounding box center [82, 358] width 88 height 7
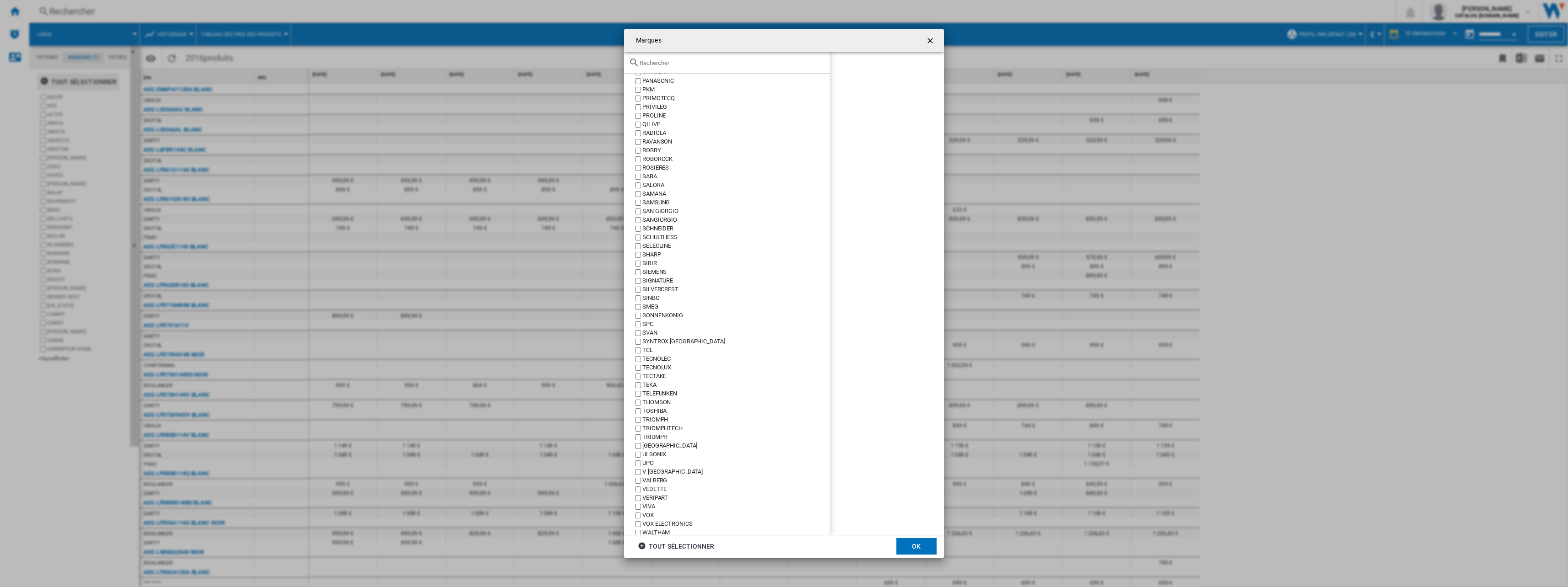
scroll to position [1251, 0]
click at [651, 106] on div "SAMANA" at bounding box center [736, 104] width 187 height 9
click at [653, 107] on div "SAMANA" at bounding box center [736, 104] width 187 height 9
click at [655, 111] on div "SAMSUNG" at bounding box center [736, 113] width 187 height 9
click at [698, 323] on button "OK" at bounding box center [917, 546] width 40 height 16
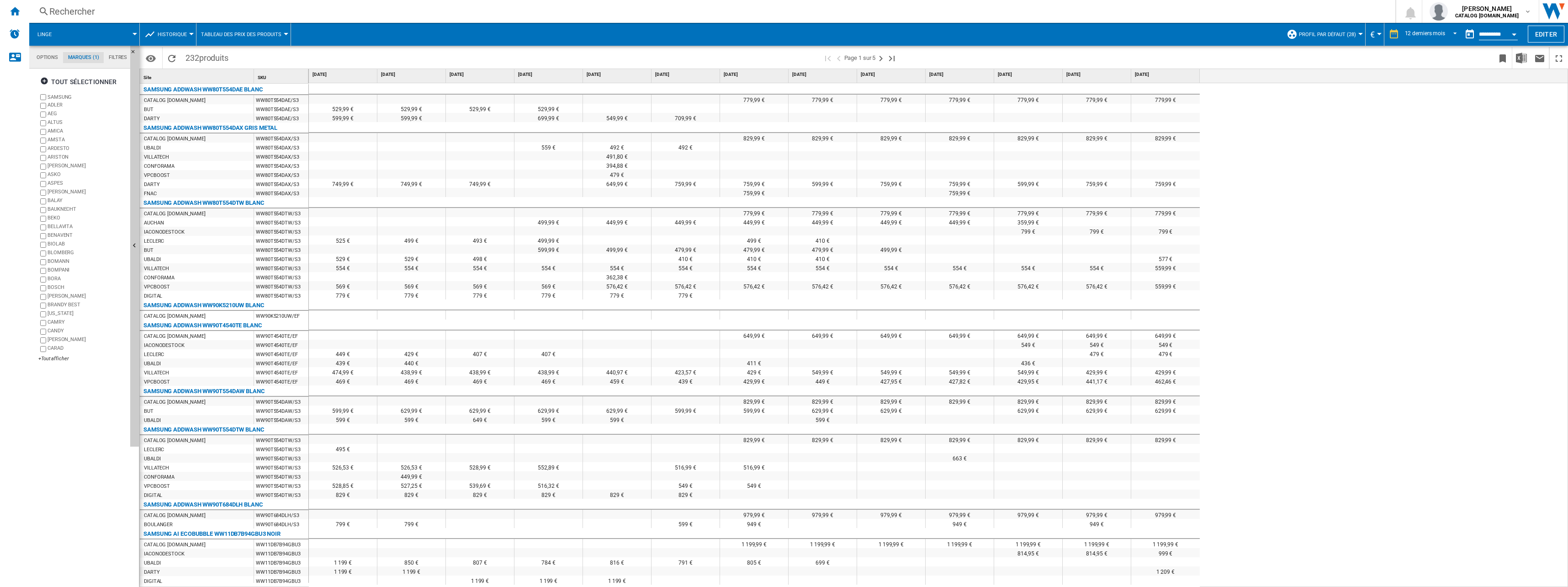
drag, startPoint x: 164, startPoint y: 166, endPoint x: 578, endPoint y: 166, distance: 414.0
click at [578, 166] on div "Site 1 SKU 1 SAMSUNG ADDWASH WW80T554DAE BLANC CATALOG [DOMAIN_NAME] WW80T554DA…" at bounding box center [854, 328] width 1428 height 518
click at [208, 127] on div "SAMSUNG ADDWASH WW80T554DAX GRIS METAL" at bounding box center [211, 128] width 134 height 11
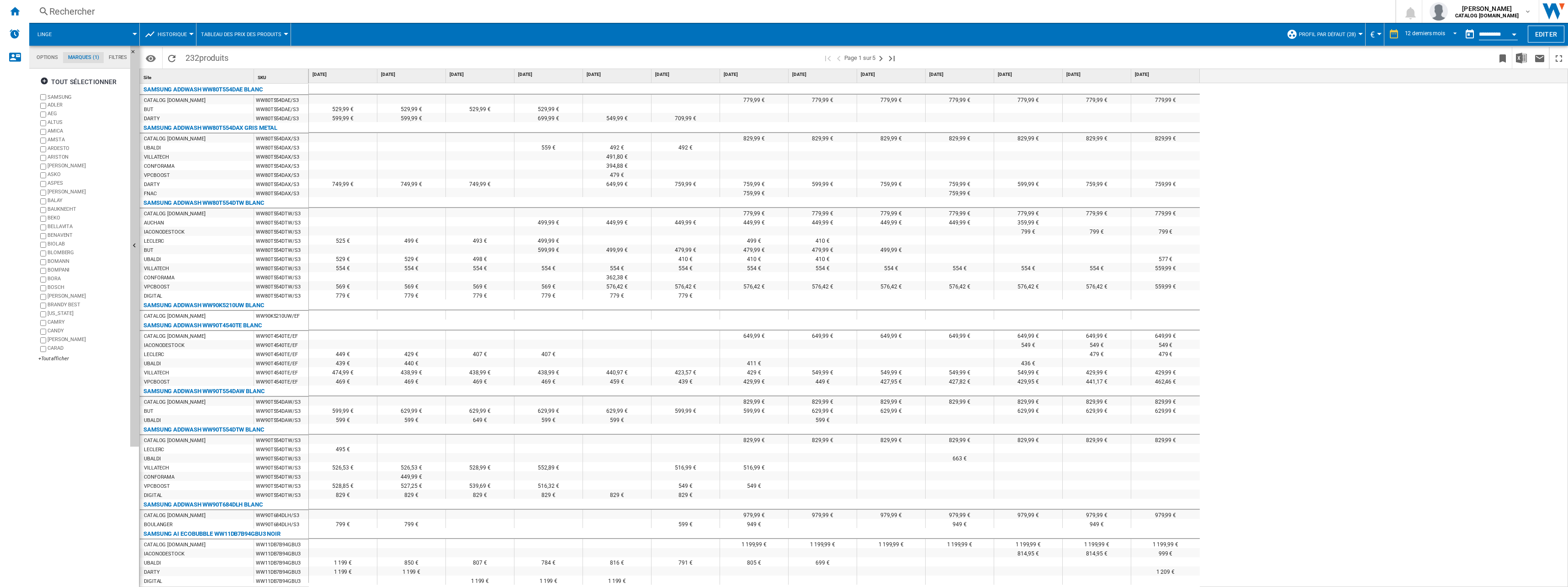
click at [619, 166] on div "394,88 €" at bounding box center [617, 164] width 68 height 9
click at [82, 37] on span at bounding box center [100, 35] width 71 height 23
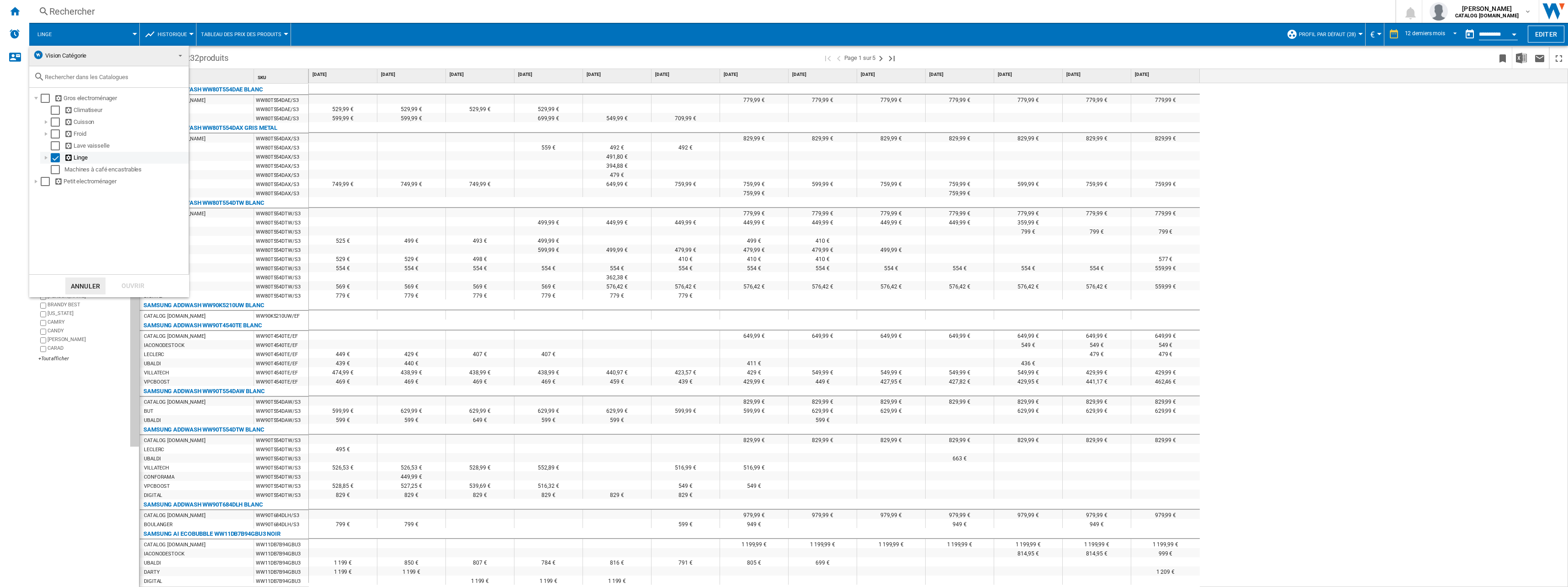
click at [53, 156] on div "Select" at bounding box center [55, 157] width 9 height 9
click at [47, 135] on div at bounding box center [46, 133] width 9 height 9
click at [65, 164] on div "Refrigerateurs" at bounding box center [119, 170] width 138 height 12
click at [66, 166] on div "Select" at bounding box center [65, 169] width 9 height 9
click at [133, 281] on div "Ouvrir" at bounding box center [133, 286] width 40 height 17
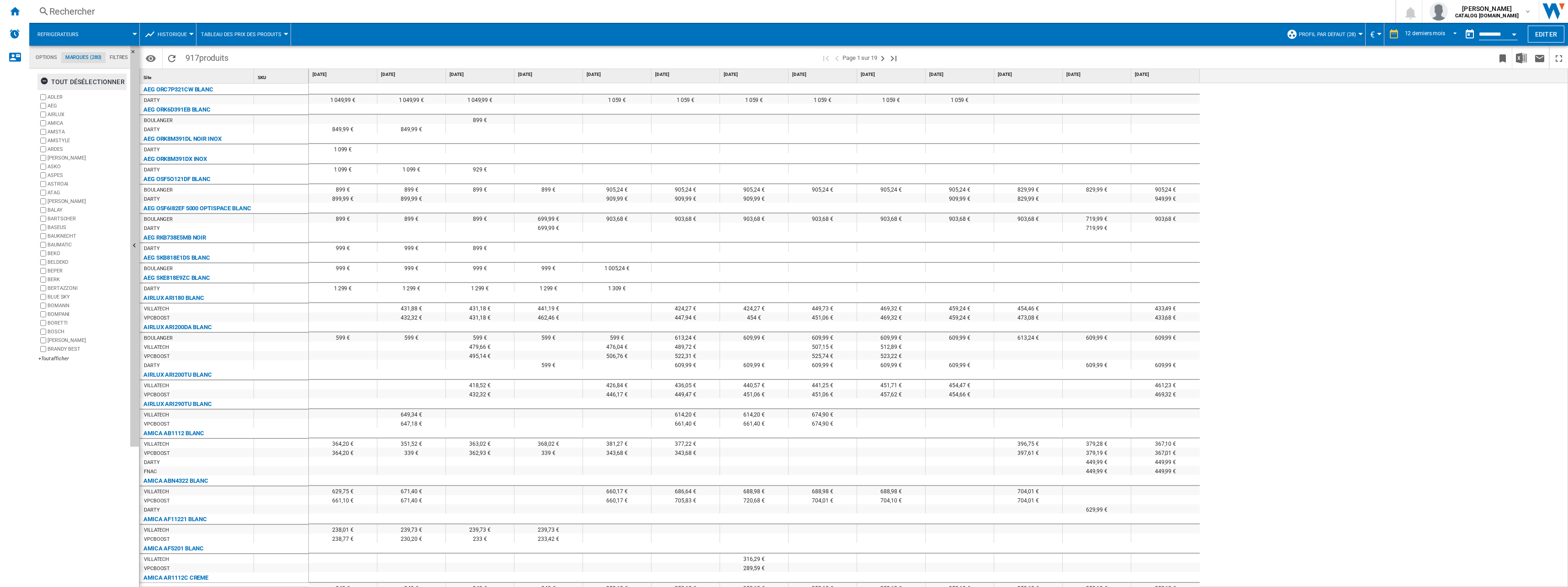
click at [111, 79] on div "tout désélectionner" at bounding box center [82, 82] width 85 height 16
click at [60, 323] on div "+Tout afficher" at bounding box center [82, 358] width 88 height 7
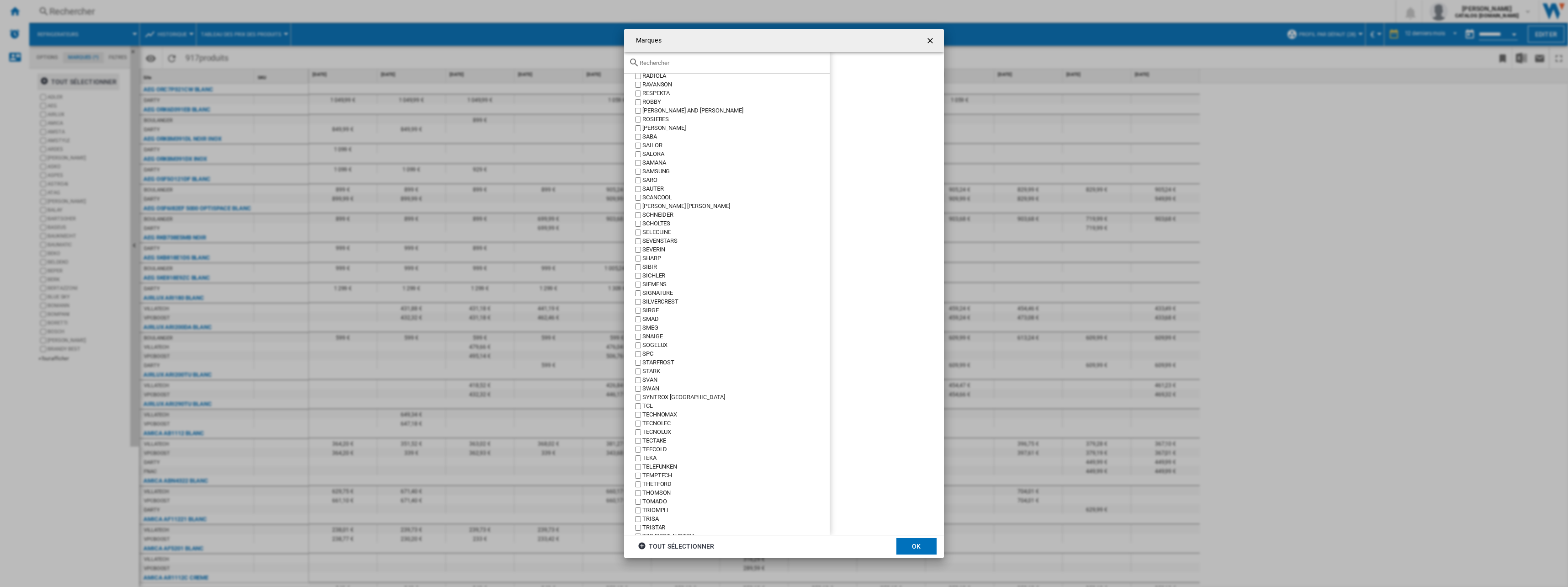
scroll to position [1782, 0]
click at [654, 158] on div "SAMANA" at bounding box center [736, 154] width 187 height 9
click at [654, 156] on div "SAMANA" at bounding box center [736, 154] width 187 height 9
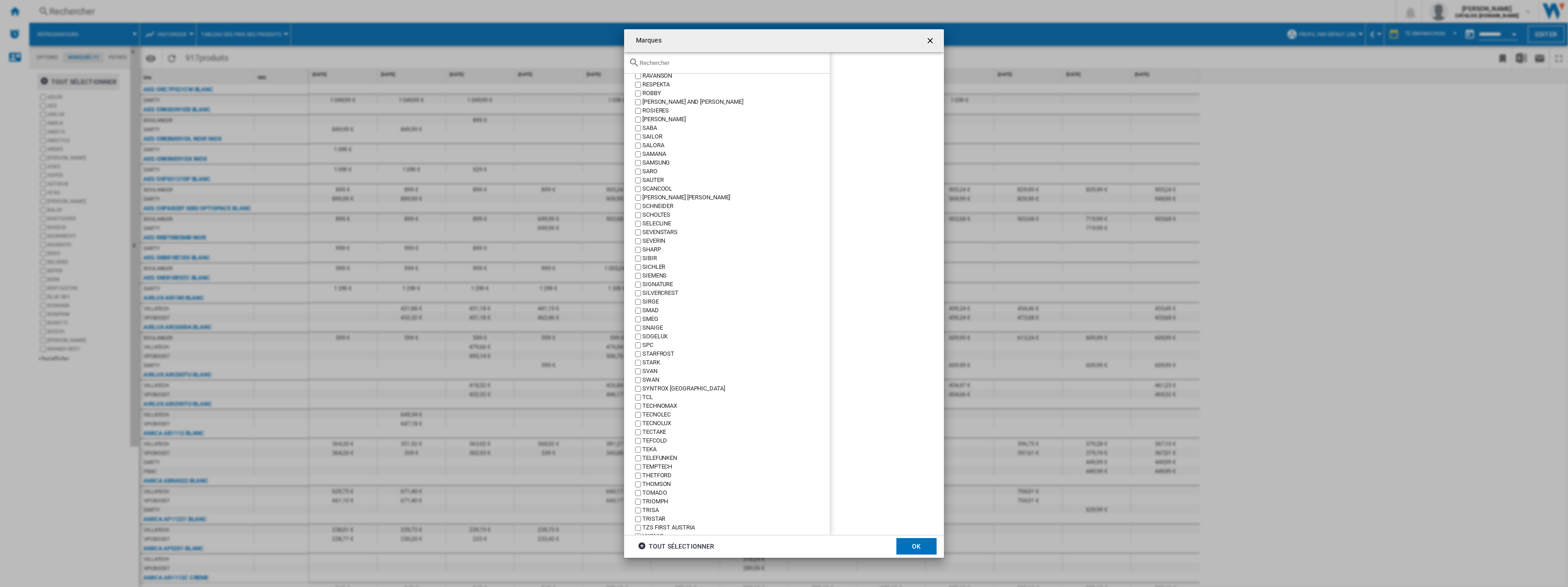
click at [654, 160] on div "SAMSUNG" at bounding box center [736, 163] width 187 height 9
click at [698, 323] on button "OK" at bounding box center [917, 546] width 40 height 16
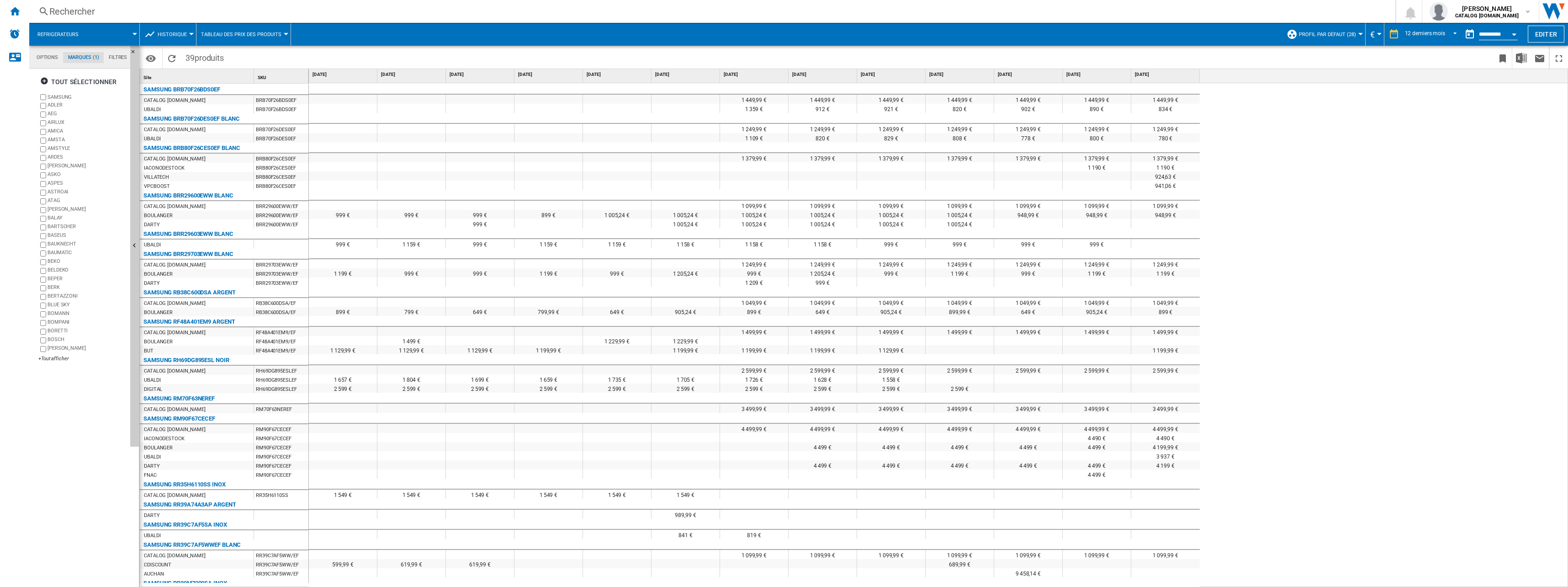
click at [181, 88] on div "SAMSUNG BRB70F26BDS0EF" at bounding box center [182, 90] width 77 height 11
click at [180, 89] on div "SAMSUNG BRB70F26BDS0EF" at bounding box center [182, 90] width 77 height 11
drag, startPoint x: 180, startPoint y: 89, endPoint x: 220, endPoint y: 91, distance: 40.0
click at [217, 89] on div "SAMSUNG BRB70F26BDS0EF" at bounding box center [182, 90] width 77 height 11
click at [180, 298] on div "CATALOG [DOMAIN_NAME]" at bounding box center [197, 302] width 114 height 9
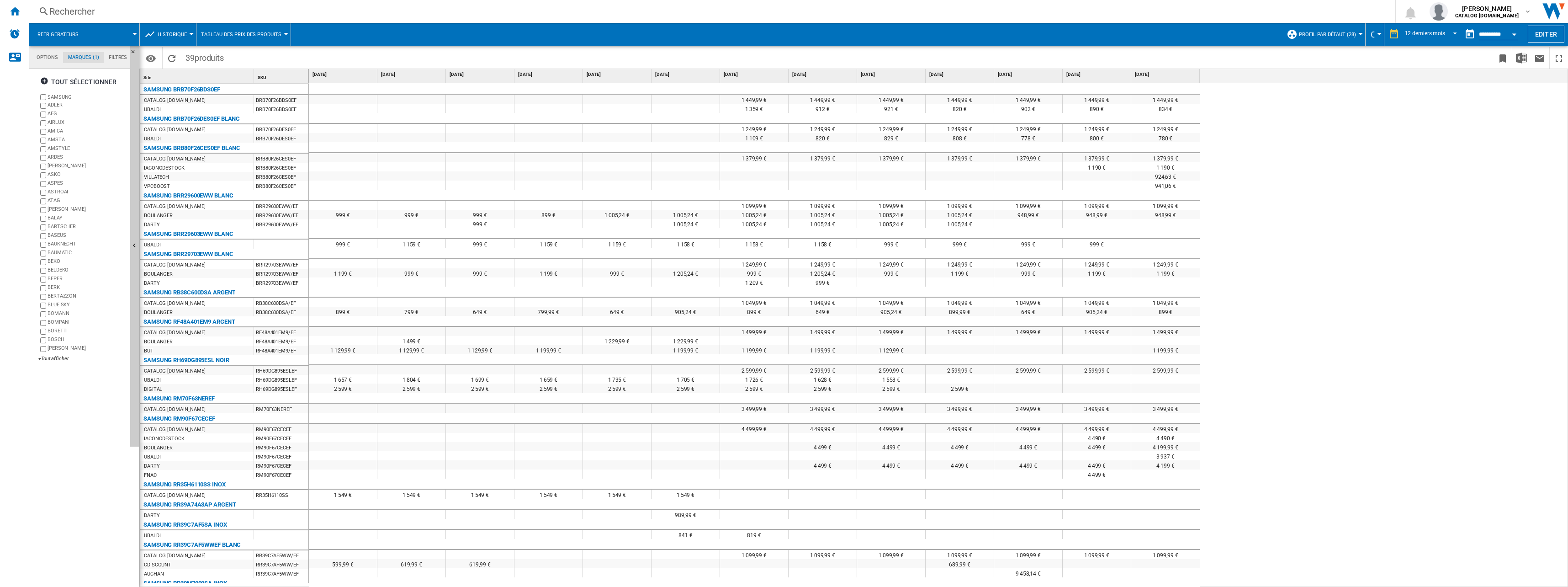
drag, startPoint x: 215, startPoint y: 304, endPoint x: 391, endPoint y: 298, distance: 176.1
click at [377, 297] on div "Site 1 SKU 1 SAMSUNG BRB70F26BDS0EF CATALOG [DOMAIN_NAME] BRB70F26BDS0EF [PERSO…" at bounding box center [854, 328] width 1428 height 518
click at [432, 301] on div at bounding box center [411, 302] width 68 height 9
drag, startPoint x: 744, startPoint y: 311, endPoint x: 873, endPoint y: 314, distance: 129.0
click at [698, 307] on div "899 € 799 € 649 € 799,99 € 649 € 905,24 € 899 € 649 € 905,24 € 899,99 € 649 € 9…" at bounding box center [754, 307] width 891 height 0
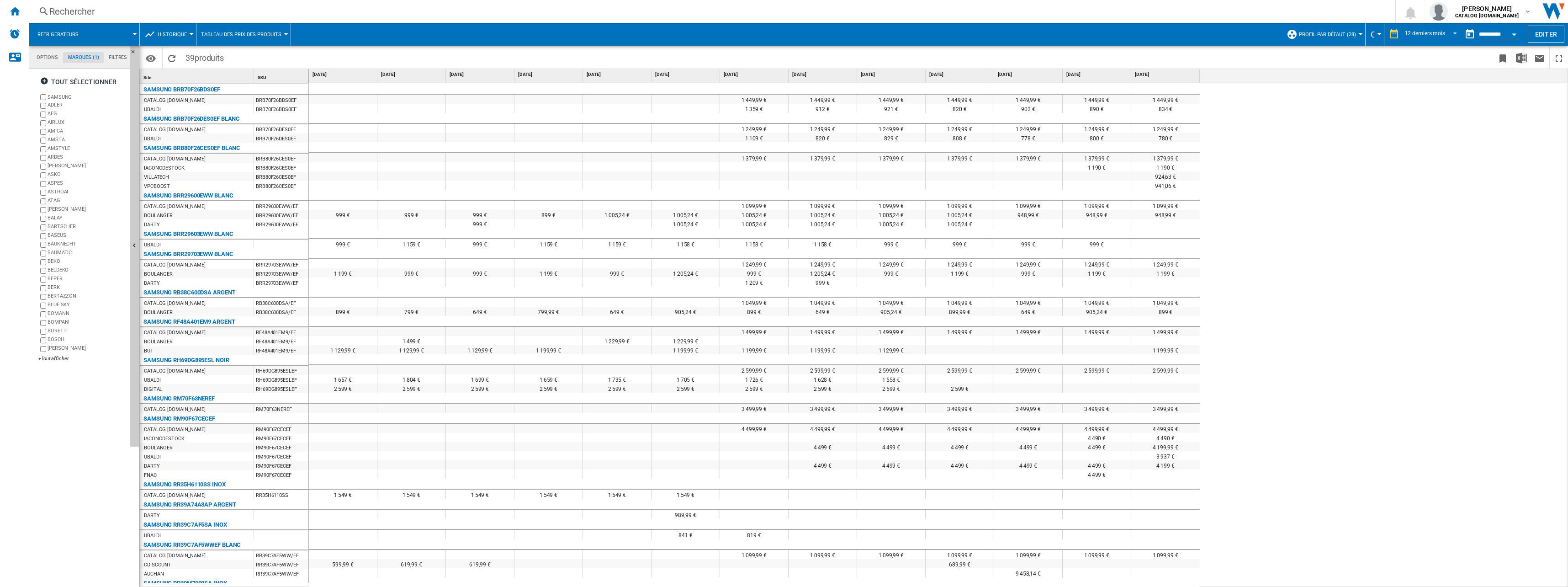
click at [698, 314] on div "905,24 €" at bounding box center [891, 311] width 68 height 9
drag, startPoint x: 442, startPoint y: 317, endPoint x: 869, endPoint y: 289, distance: 427.9
drag, startPoint x: 869, startPoint y: 289, endPoint x: 896, endPoint y: 314, distance: 36.8
click at [698, 314] on div "905,24 €" at bounding box center [891, 311] width 68 height 9
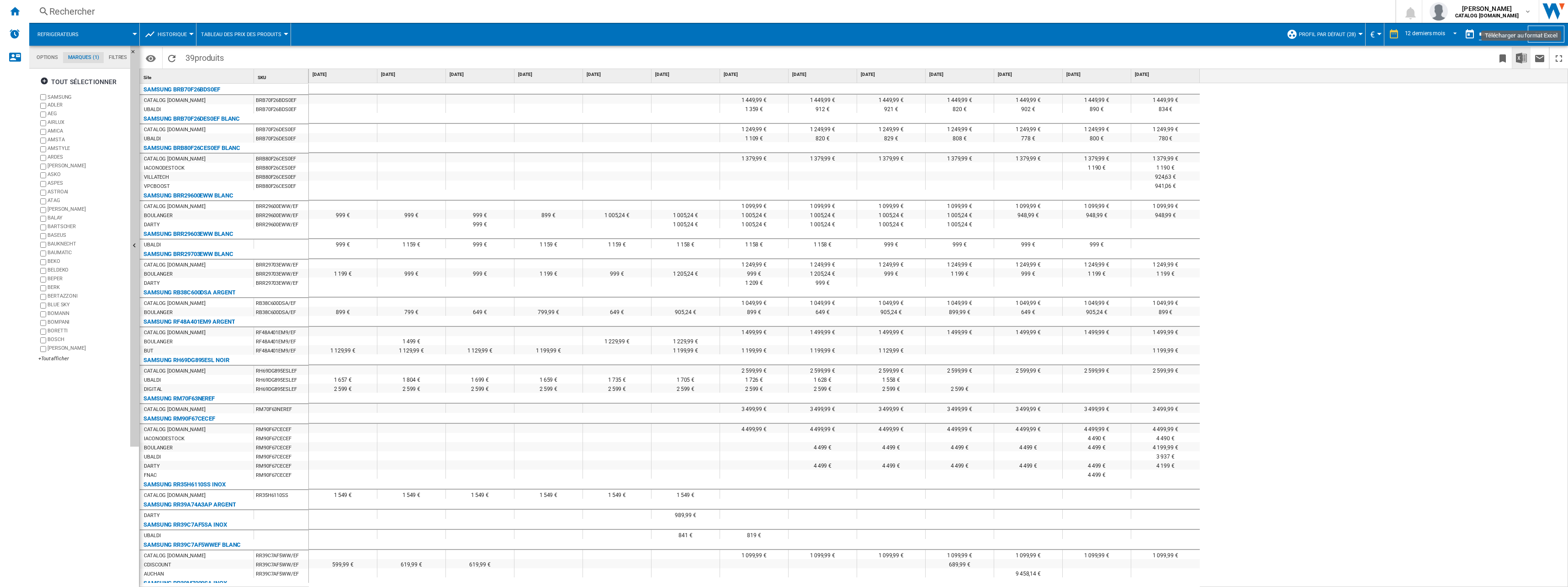
click at [698, 63] on img "Télécharger au format Excel" at bounding box center [1521, 58] width 11 height 11
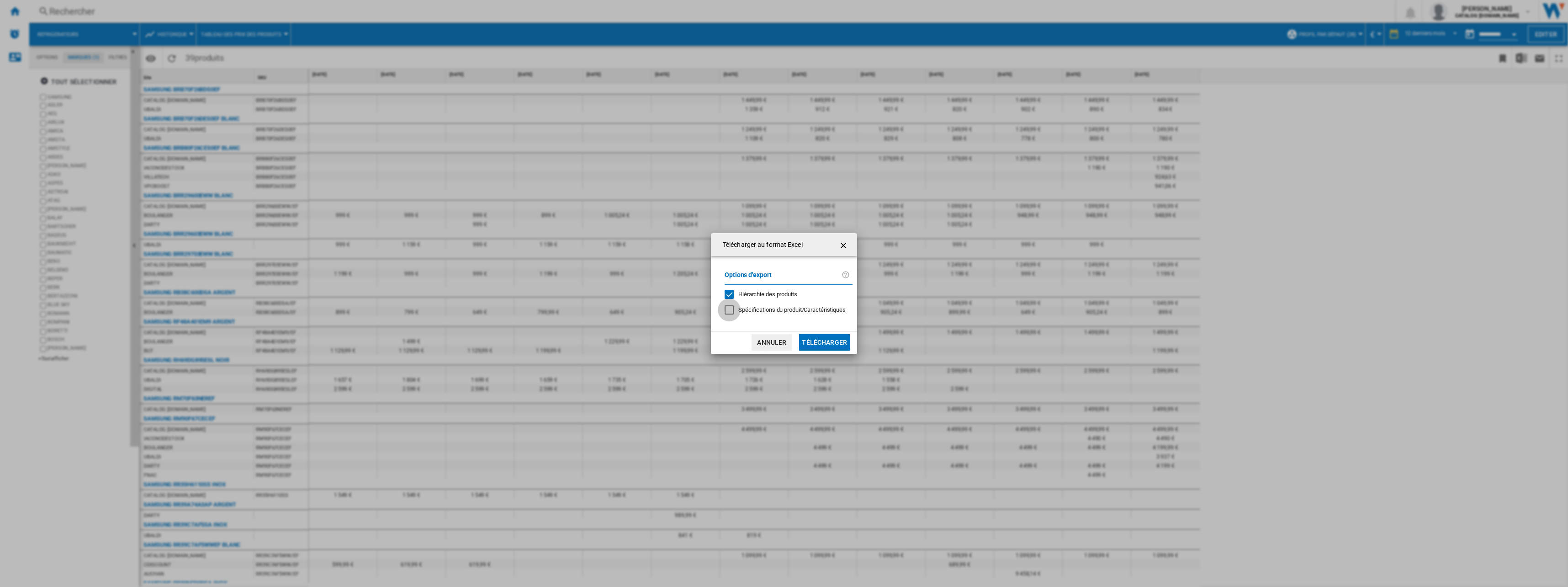
click at [698, 305] on div at bounding box center [729, 309] width 9 height 9
drag, startPoint x: 830, startPoint y: 279, endPoint x: 845, endPoint y: 274, distance: 15.8
click at [698, 278] on label "Options d'export" at bounding box center [783, 278] width 117 height 17
click at [698, 274] on ng-md-icon at bounding box center [847, 275] width 11 height 11
click at [698, 323] on button "Télécharger" at bounding box center [824, 342] width 51 height 16
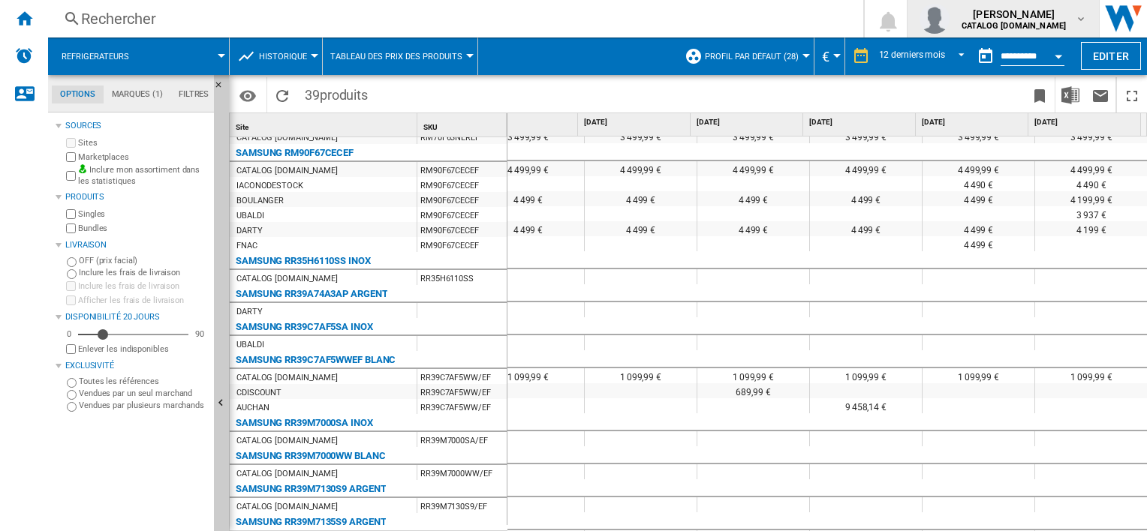
scroll to position [507, 830]
